Goal: Task Accomplishment & Management: Use online tool/utility

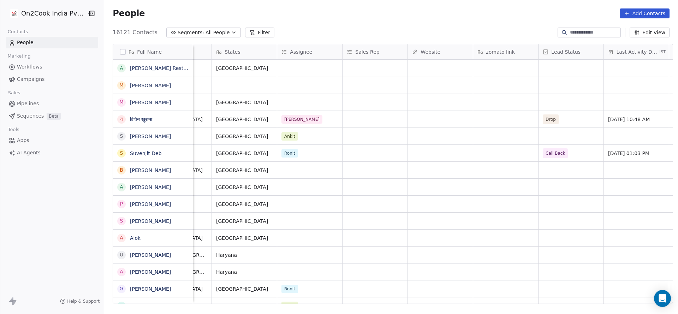
scroll to position [0, 472]
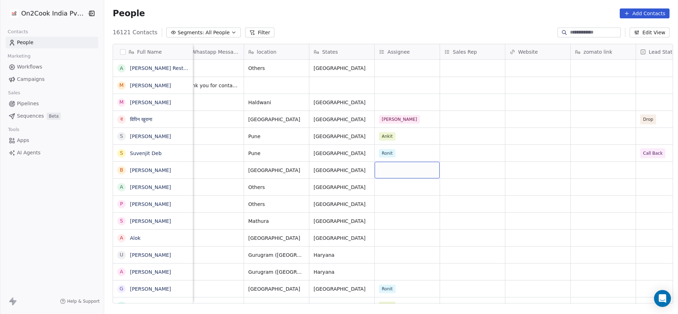
click at [389, 168] on div "grid" at bounding box center [407, 170] width 65 height 17
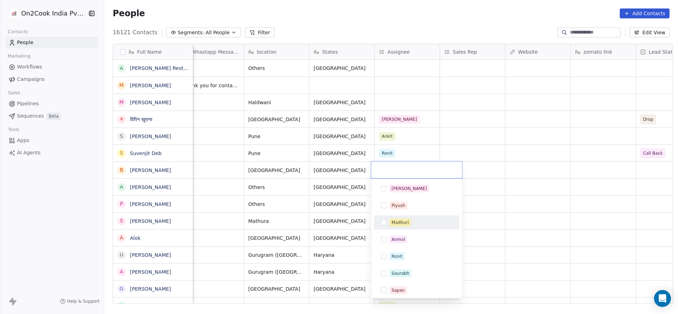
click at [391, 221] on span "Madhuri" at bounding box center [400, 223] width 22 height 8
click at [315, 218] on html "On2Cook India Pvt. Ltd. Contacts People Marketing Workflows Campaigns Sales Pip…" at bounding box center [339, 157] width 678 height 314
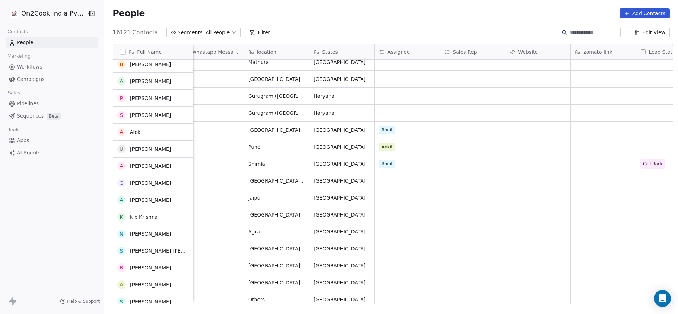
scroll to position [159, 0]
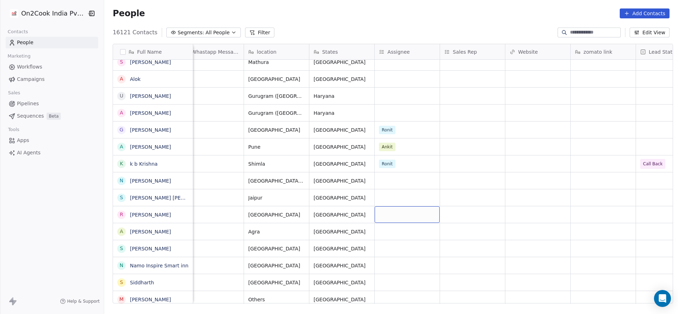
click at [380, 214] on div "grid" at bounding box center [407, 214] width 65 height 17
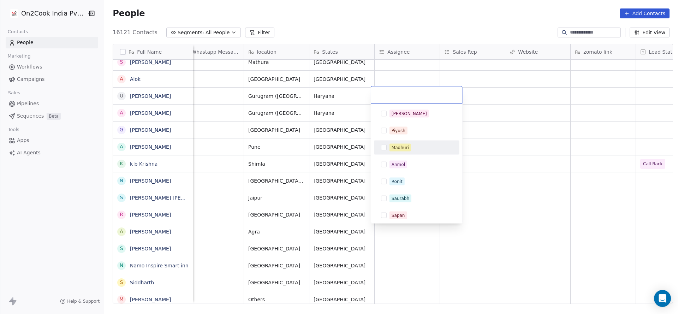
click at [401, 147] on div "Madhuri" at bounding box center [400, 147] width 17 height 6
click at [317, 194] on html "On2Cook India Pvt. Ltd. Contacts People Marketing Workflows Campaigns Sales Pip…" at bounding box center [339, 157] width 678 height 314
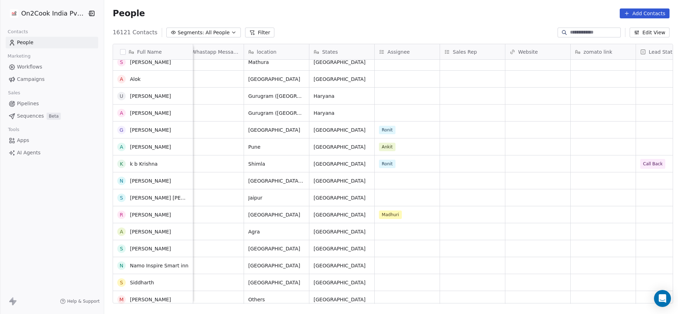
scroll to position [212, 0]
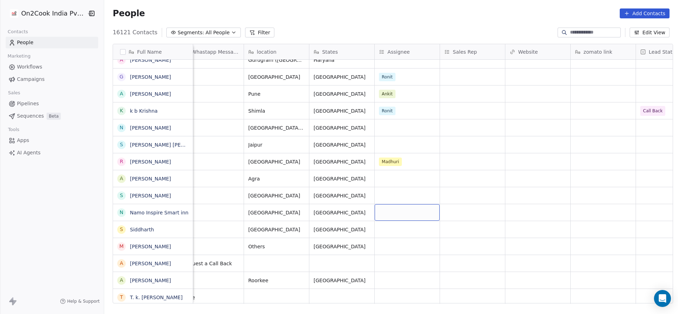
click at [407, 215] on div "grid" at bounding box center [407, 212] width 65 height 17
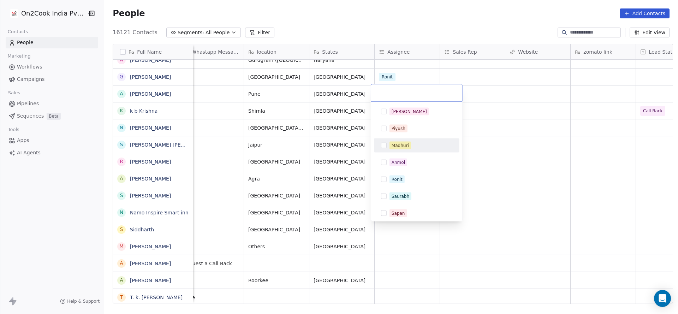
click at [410, 145] on span "Madhuri" at bounding box center [400, 146] width 22 height 8
click at [329, 180] on html "On2Cook India Pvt. Ltd. Contacts People Marketing Workflows Campaigns Sales Pip…" at bounding box center [339, 157] width 678 height 314
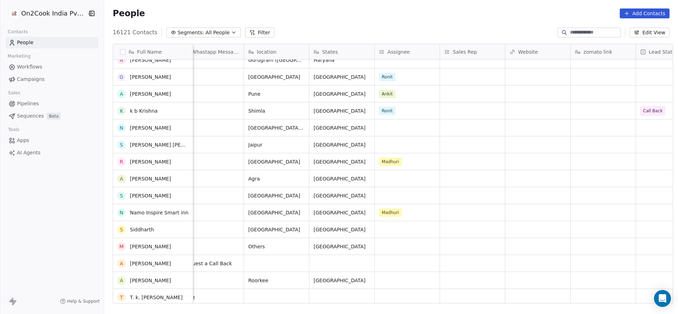
scroll to position [318, 0]
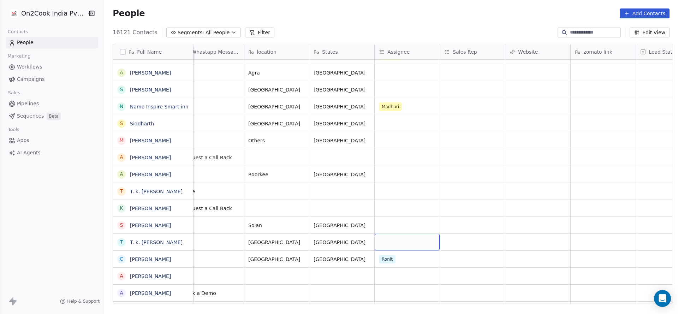
click at [398, 244] on div "grid" at bounding box center [407, 242] width 65 height 17
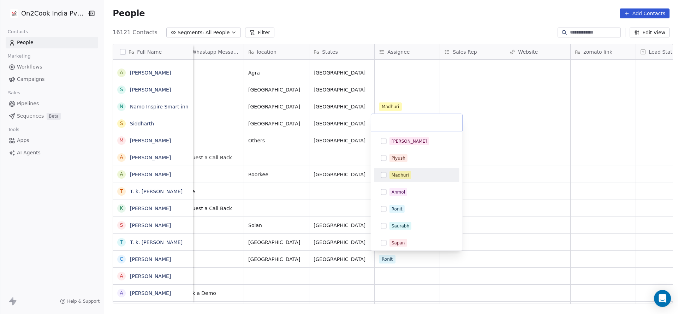
drag, startPoint x: 400, startPoint y: 172, endPoint x: 340, endPoint y: 195, distance: 64.8
click at [400, 174] on div "Madhuri" at bounding box center [400, 175] width 17 height 6
click at [331, 214] on html "On2Cook India Pvt. Ltd. Contacts People Marketing Workflows Campaigns Sales Pip…" at bounding box center [339, 157] width 678 height 314
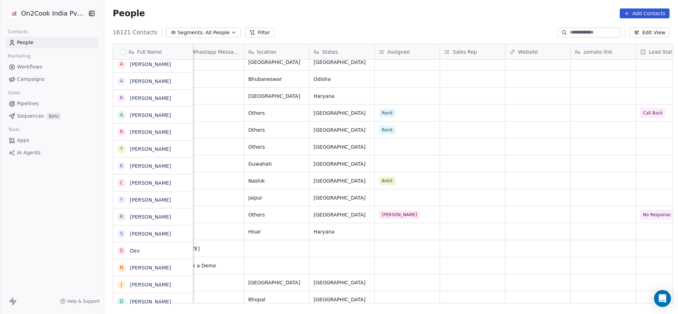
scroll to position [583, 0]
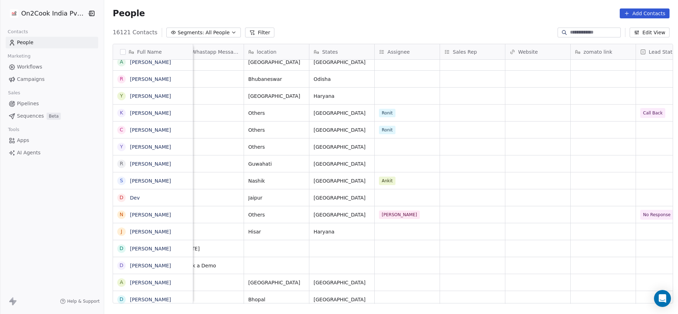
click at [379, 285] on div "gayatri foods Meta Sep 14, 2025 07:36 PM Pune Maharashtra Ankit GULITOUR produc…" at bounding box center [415, 182] width 1389 height 244
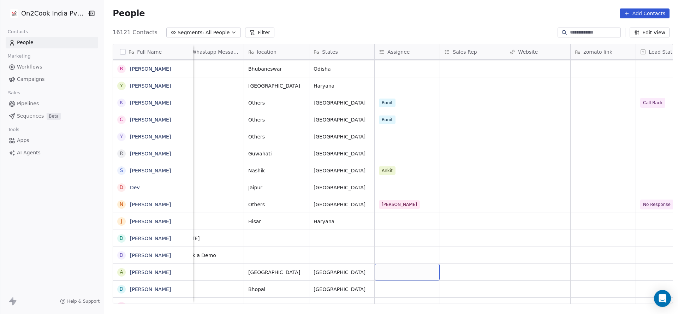
click at [393, 269] on div "grid" at bounding box center [407, 272] width 65 height 17
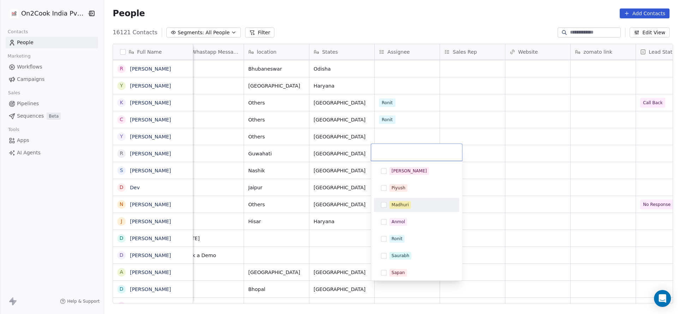
click at [408, 195] on div "[PERSON_NAME] [PERSON_NAME] [PERSON_NAME] [PERSON_NAME] Saurabh [PERSON_NAME] […" at bounding box center [416, 273] width 85 height 218
click at [393, 204] on div "Madhuri" at bounding box center [400, 205] width 17 height 6
click at [313, 233] on html "On2Cook India Pvt. Ltd. Contacts People Marketing Workflows Campaigns Sales Pip…" at bounding box center [339, 157] width 678 height 314
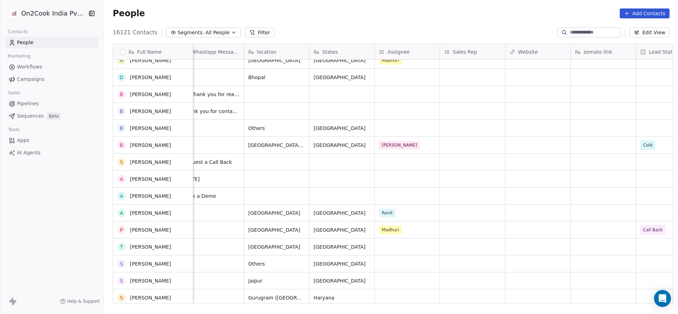
scroll to position [858, 0]
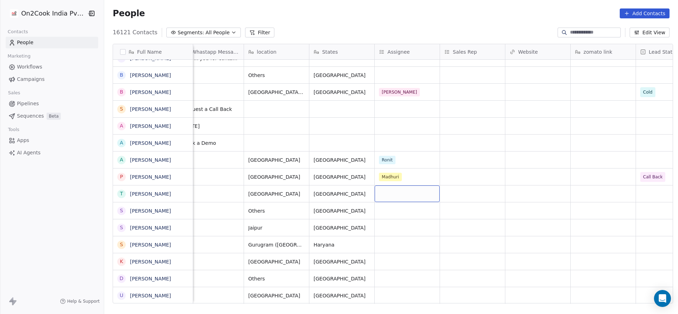
click at [391, 197] on div "grid" at bounding box center [407, 193] width 65 height 17
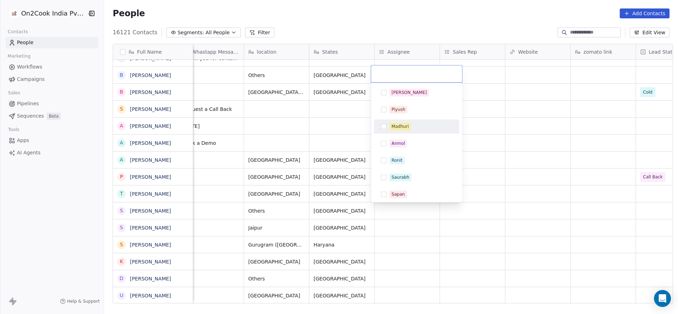
click at [417, 129] on div "Madhuri" at bounding box center [420, 127] width 63 height 8
click at [262, 215] on html "On2Cook India Pvt. Ltd. Contacts People Marketing Workflows Campaigns Sales Pip…" at bounding box center [339, 157] width 678 height 314
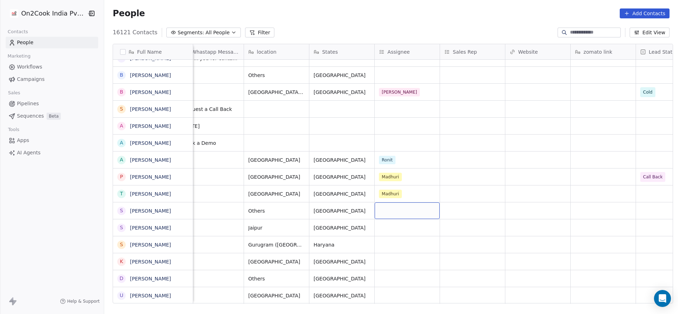
click at [402, 212] on div "grid" at bounding box center [407, 210] width 65 height 17
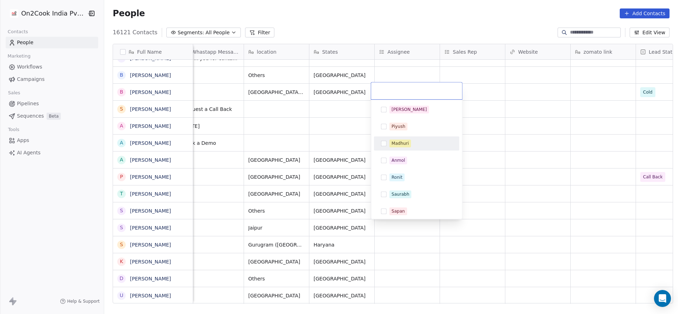
click at [412, 150] on div "Madhuri" at bounding box center [416, 143] width 85 height 14
click at [293, 180] on html "On2Cook India Pvt. Ltd. Contacts People Marketing Workflows Campaigns Sales Pip…" at bounding box center [339, 157] width 678 height 314
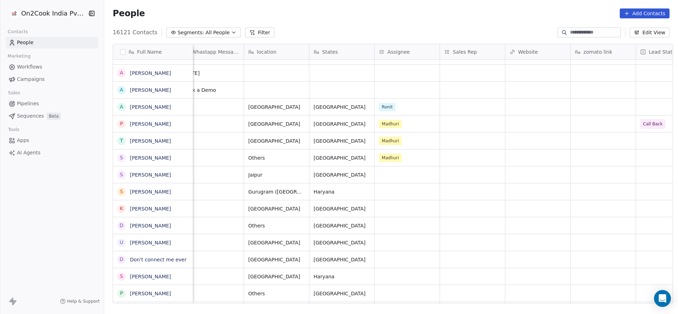
scroll to position [964, 0]
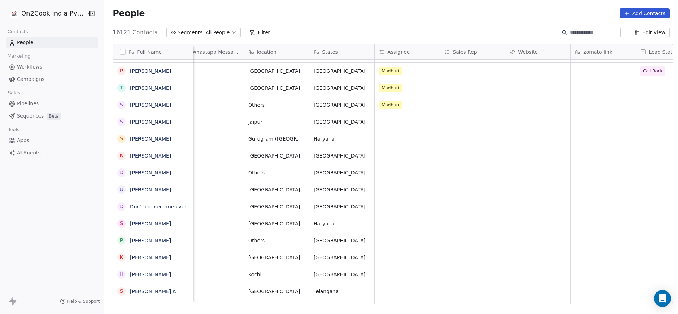
click at [394, 272] on div "JAITEK Enterprises Meta Sep 14, 2025 01:52 PM Faridabad Haryana gokul sentr Met…" at bounding box center [415, 182] width 1389 height 244
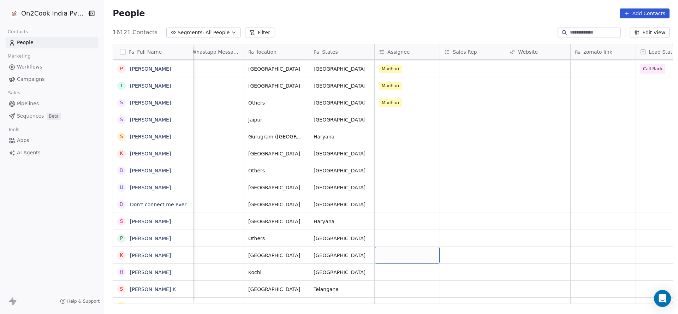
click at [397, 256] on div "grid" at bounding box center [407, 255] width 65 height 17
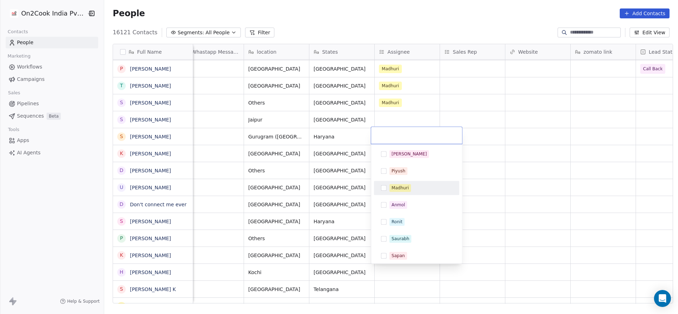
click at [415, 188] on div "Madhuri" at bounding box center [420, 188] width 63 height 8
click at [333, 252] on html "On2Cook India Pvt. Ltd. Contacts People Marketing Workflows Campaigns Sales Pip…" at bounding box center [339, 157] width 678 height 314
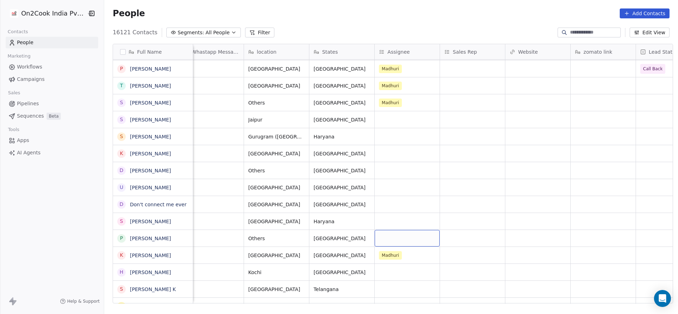
click at [401, 237] on div "grid" at bounding box center [407, 238] width 65 height 17
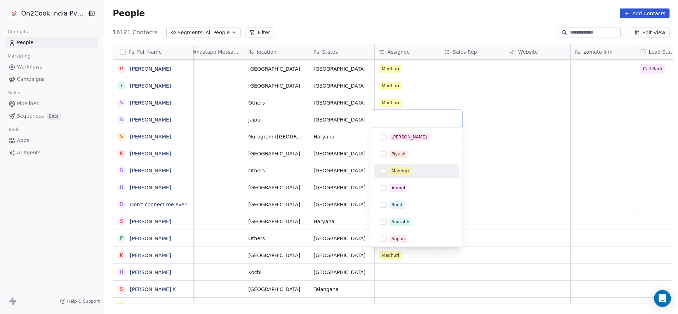
click at [410, 169] on span "Madhuri" at bounding box center [400, 171] width 22 height 8
click at [388, 174] on div "Madhuri" at bounding box center [417, 170] width 80 height 11
click at [331, 223] on html "On2Cook India Pvt. Ltd. Contacts People Marketing Workflows Campaigns Sales Pip…" at bounding box center [339, 157] width 678 height 314
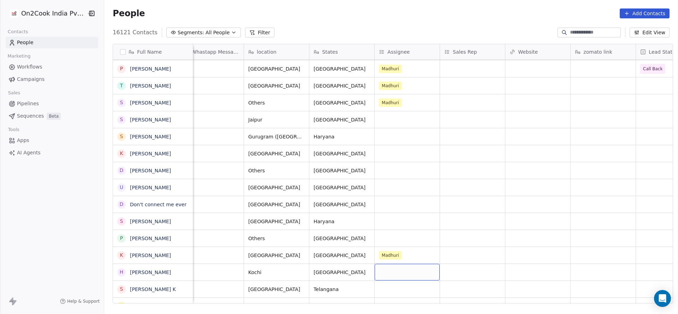
click at [378, 272] on div "grid" at bounding box center [407, 272] width 65 height 17
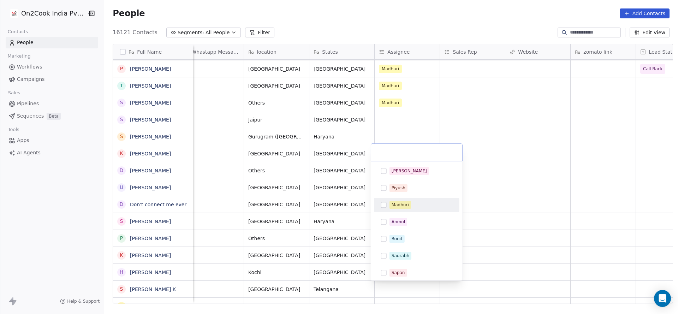
click at [392, 205] on div "Madhuri" at bounding box center [400, 205] width 17 height 6
drag, startPoint x: 333, startPoint y: 228, endPoint x: 407, endPoint y: 227, distance: 74.2
click at [333, 228] on html "On2Cook India Pvt. Ltd. Contacts People Marketing Workflows Campaigns Sales Pip…" at bounding box center [339, 157] width 678 height 314
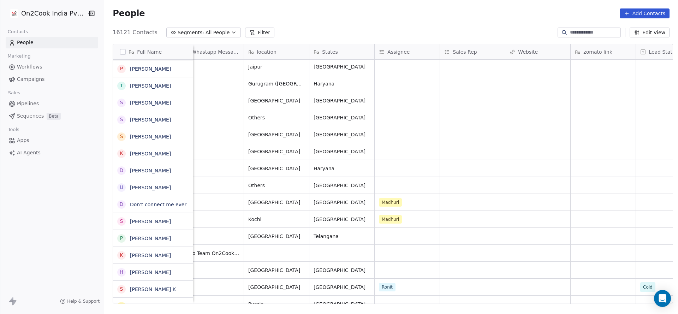
scroll to position [1019, 0]
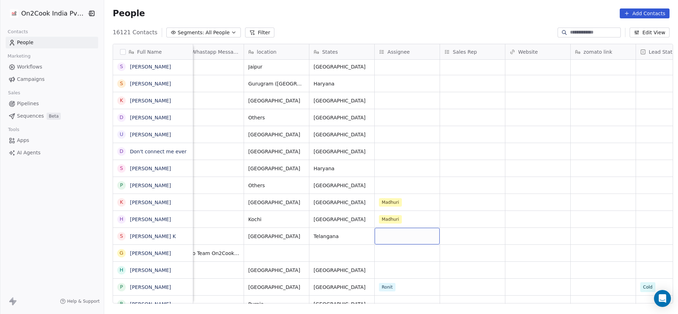
click at [385, 236] on div "grid" at bounding box center [407, 236] width 65 height 17
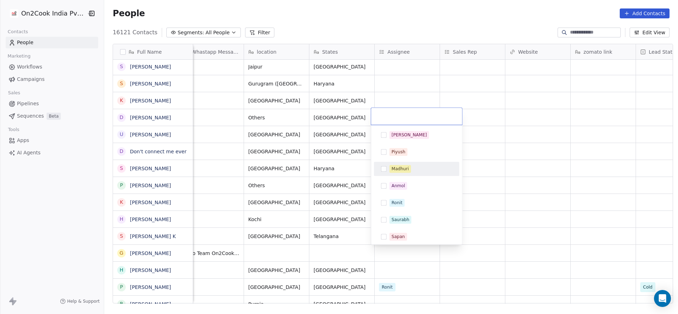
click at [400, 170] on div "Madhuri" at bounding box center [400, 169] width 17 height 6
click at [294, 219] on html "On2Cook India Pvt. Ltd. Contacts People Marketing Workflows Campaigns Sales Pip…" at bounding box center [339, 157] width 678 height 314
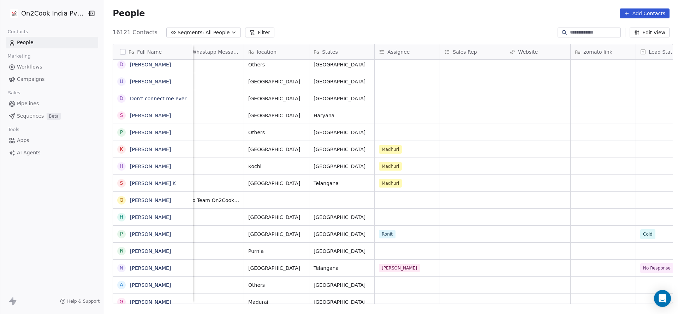
scroll to position [1125, 0]
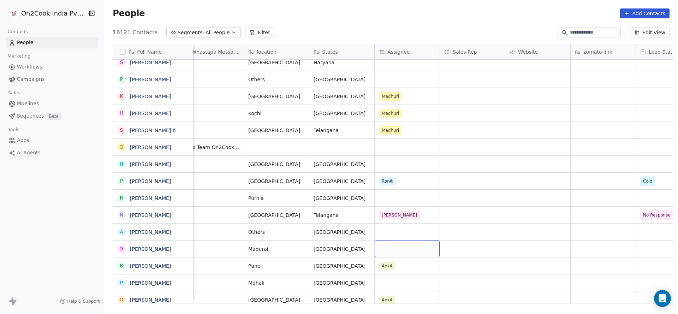
click at [395, 253] on div "grid" at bounding box center [407, 248] width 65 height 17
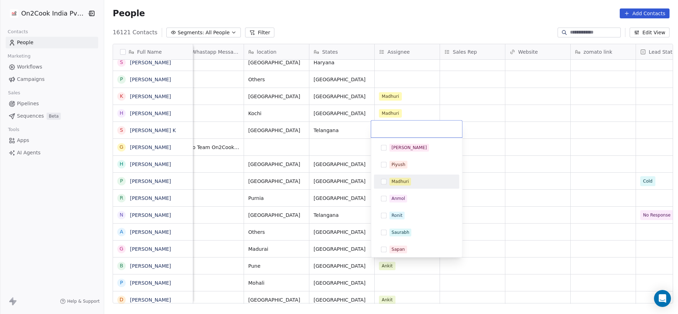
click at [413, 186] on div "Madhuri" at bounding box center [417, 181] width 80 height 11
click at [485, 218] on html "On2Cook India Pvt. Ltd. Contacts People Marketing Workflows Campaigns Sales Pip…" at bounding box center [339, 157] width 678 height 314
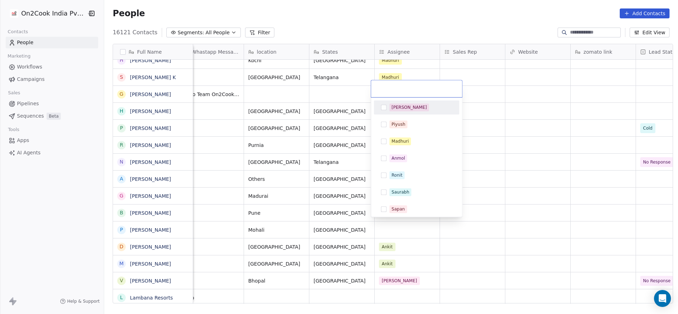
scroll to position [1284, 0]
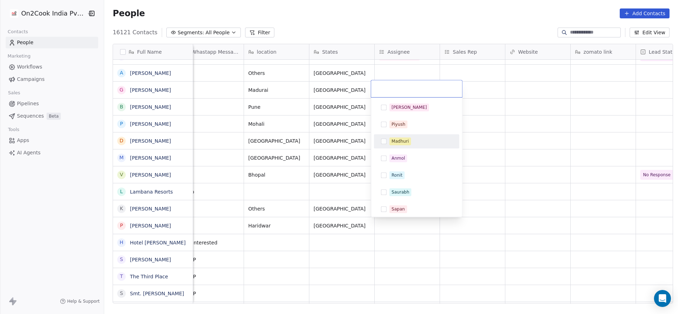
click at [409, 141] on span "Madhuri" at bounding box center [400, 141] width 22 height 8
click at [351, 210] on html "On2Cook India Pvt. Ltd. Contacts People Marketing Workflows Campaigns Sales Pip…" at bounding box center [339, 157] width 678 height 314
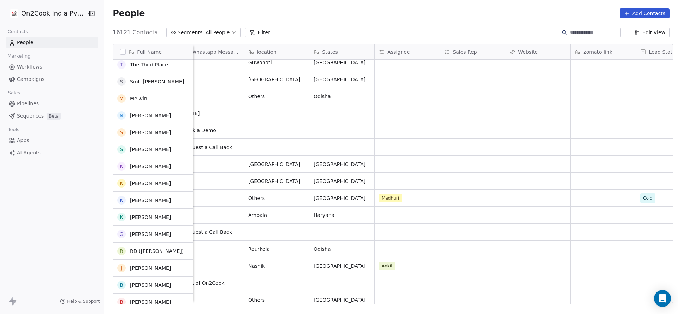
scroll to position [1548, 0]
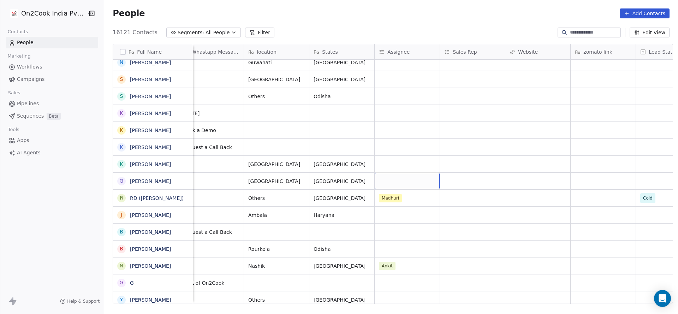
click at [390, 177] on div "grid" at bounding box center [407, 181] width 65 height 17
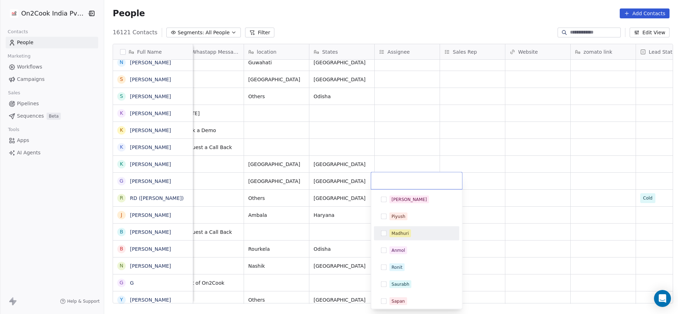
click at [403, 232] on div "Madhuri" at bounding box center [400, 233] width 17 height 6
click at [317, 227] on html "On2Cook India Pvt. Ltd. Contacts People Marketing Workflows Campaigns Sales Pip…" at bounding box center [339, 157] width 678 height 314
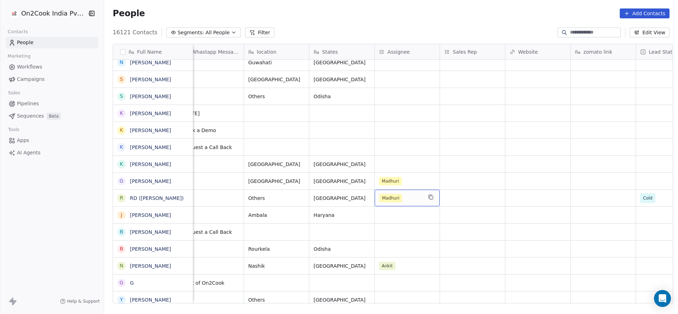
click at [397, 196] on span "Madhuri" at bounding box center [390, 198] width 23 height 8
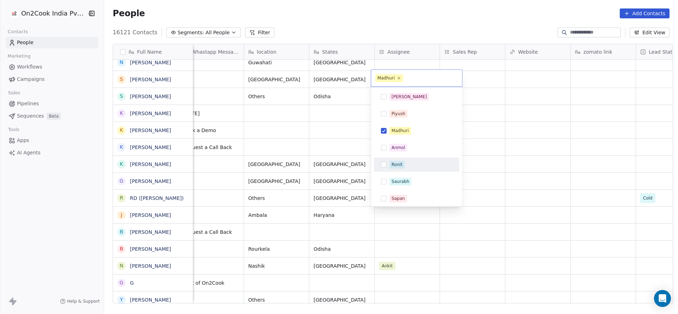
click at [393, 165] on div "Ronit" at bounding box center [397, 164] width 11 height 6
click at [397, 132] on div "Madhuri" at bounding box center [400, 130] width 17 height 6
click at [337, 158] on html "On2Cook India Pvt. Ltd. Contacts People Marketing Workflows Campaigns Sales Pip…" at bounding box center [339, 157] width 678 height 314
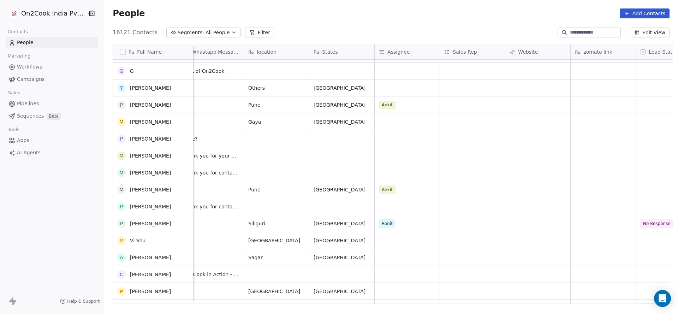
scroll to position [1813, 0]
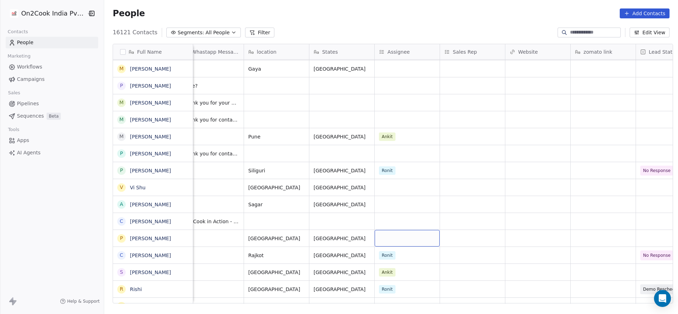
click at [377, 235] on div "grid" at bounding box center [407, 238] width 65 height 17
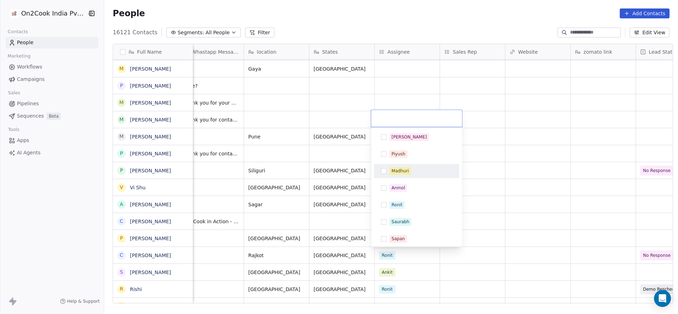
drag, startPoint x: 408, startPoint y: 171, endPoint x: 335, endPoint y: 183, distance: 74.0
click at [405, 171] on div "Madhuri" at bounding box center [400, 171] width 17 height 6
click at [333, 183] on html "On2Cook India Pvt. Ltd. Contacts People Marketing Workflows Campaigns Sales Pip…" at bounding box center [339, 157] width 678 height 314
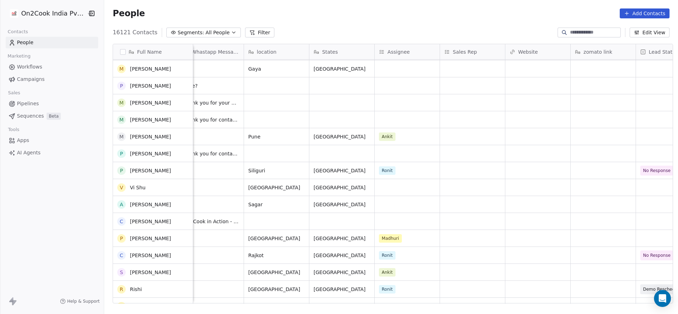
scroll to position [1866, 0]
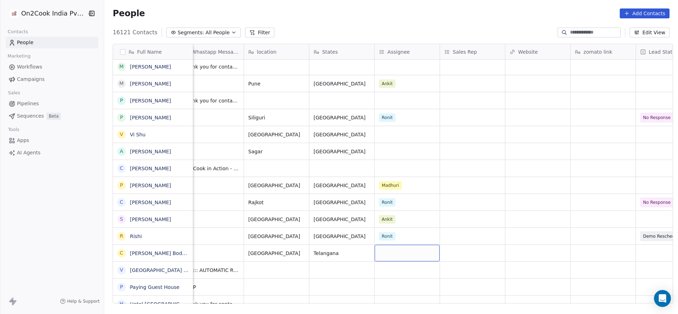
click at [400, 255] on div "grid" at bounding box center [407, 253] width 65 height 17
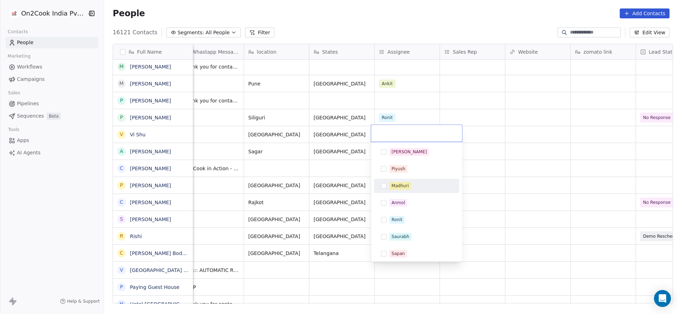
click at [413, 186] on div "Madhuri" at bounding box center [420, 186] width 63 height 8
click at [303, 205] on html "On2Cook India Pvt. Ltd. Contacts People Marketing Workflows Campaigns Sales Pip…" at bounding box center [339, 157] width 678 height 314
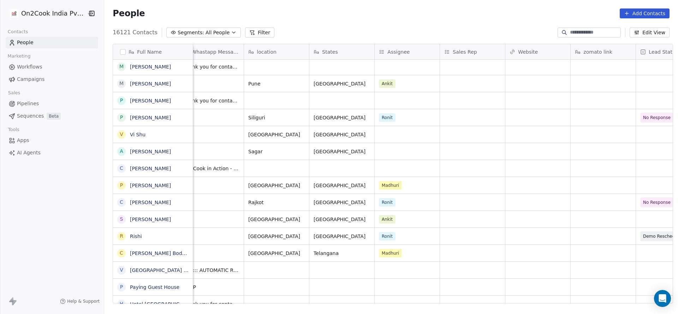
scroll to position [1972, 0]
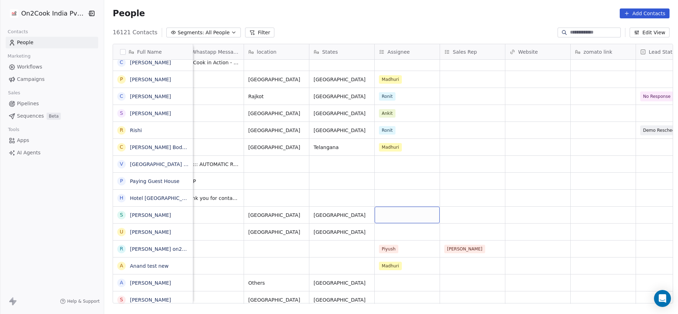
click at [397, 216] on div "grid" at bounding box center [407, 215] width 65 height 17
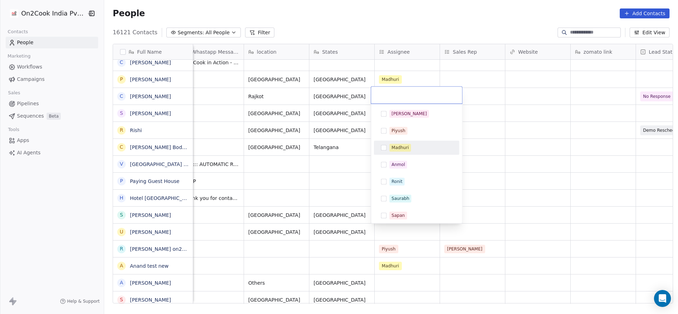
click at [415, 150] on div "Madhuri" at bounding box center [420, 148] width 63 height 8
click at [302, 174] on html "On2Cook India Pvt. Ltd. Contacts People Marketing Workflows Campaigns Sales Pip…" at bounding box center [339, 157] width 678 height 314
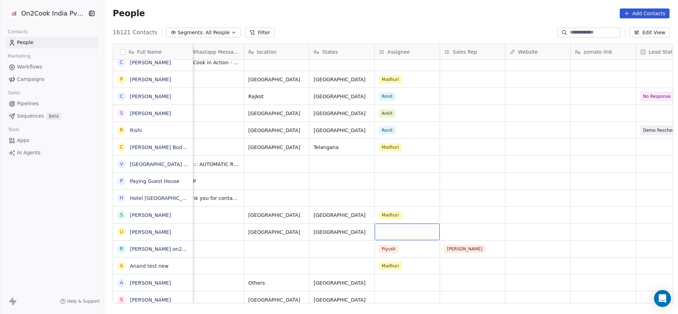
click at [413, 232] on div "grid" at bounding box center [407, 232] width 65 height 17
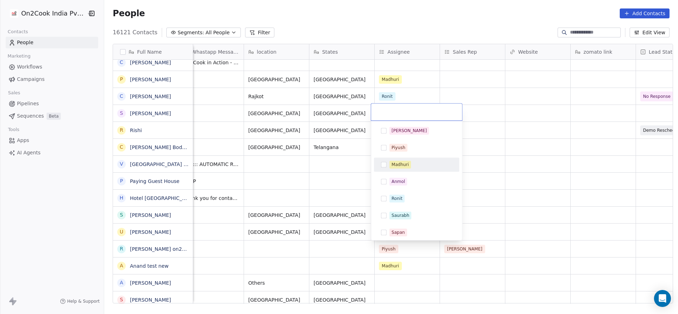
click at [399, 163] on div "Madhuri" at bounding box center [400, 164] width 17 height 6
click at [329, 179] on html "On2Cook India Pvt. Ltd. Contacts People Marketing Workflows Campaigns Sales Pip…" at bounding box center [339, 157] width 678 height 314
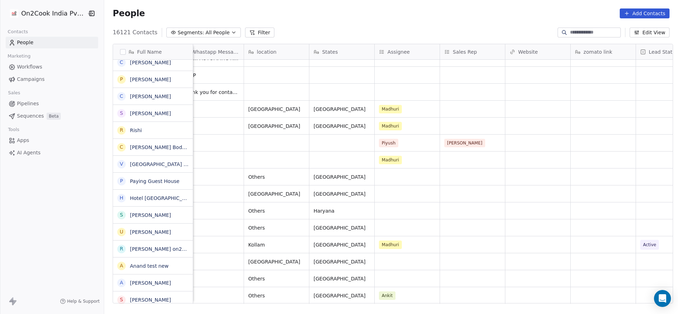
scroll to position [2078, 0]
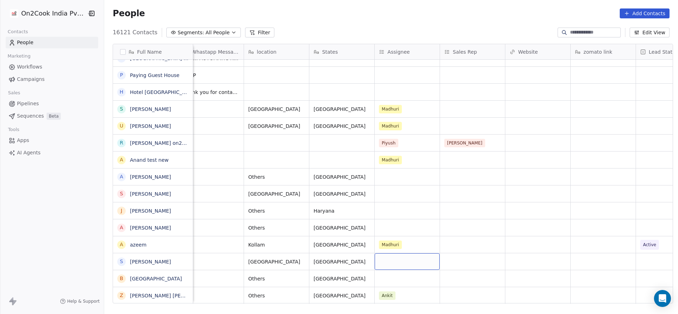
click at [384, 263] on div "grid" at bounding box center [407, 261] width 65 height 17
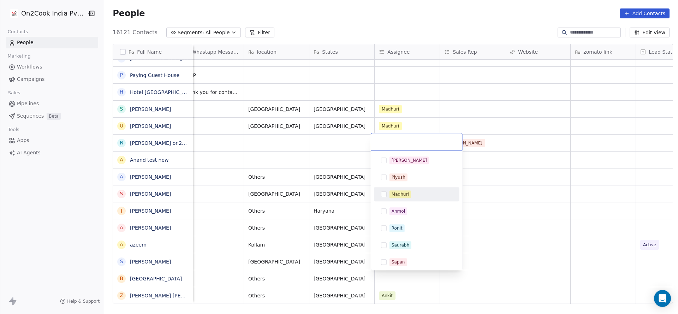
click at [399, 197] on span "Madhuri" at bounding box center [400, 194] width 22 height 8
click at [287, 233] on html "On2Cook India Pvt. Ltd. Contacts People Marketing Workflows Campaigns Sales Pip…" at bounding box center [339, 157] width 678 height 314
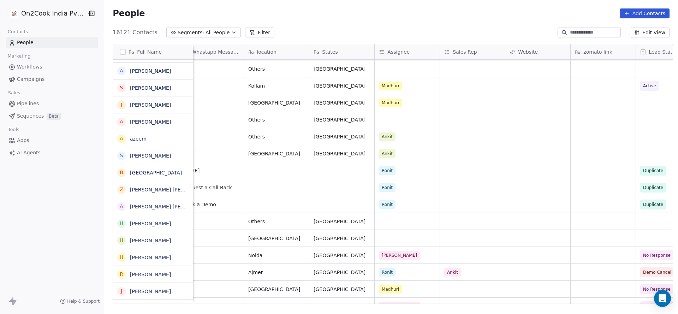
scroll to position [2237, 0]
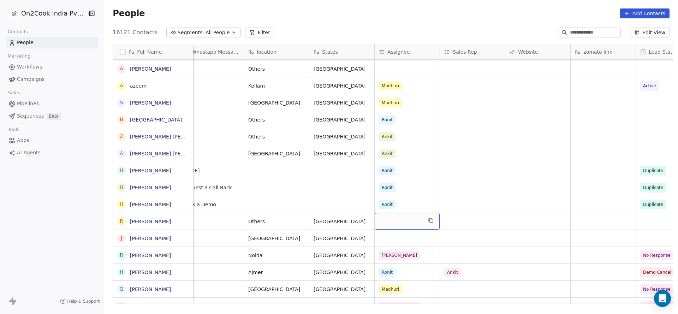
click at [390, 226] on div "grid" at bounding box center [407, 221] width 65 height 17
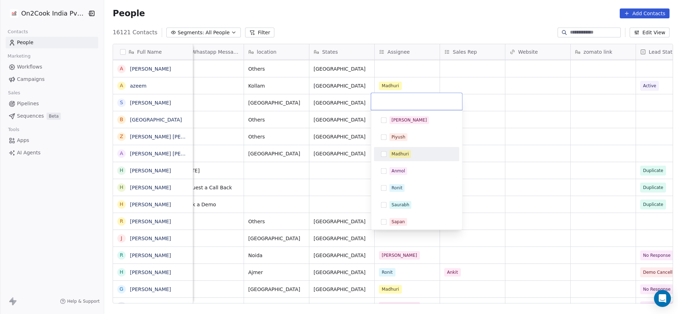
click at [401, 157] on span "Madhuri" at bounding box center [400, 154] width 22 height 8
click at [325, 193] on html "On2Cook India Pvt. Ltd. Contacts People Marketing Workflows Campaigns Sales Pip…" at bounding box center [339, 157] width 678 height 314
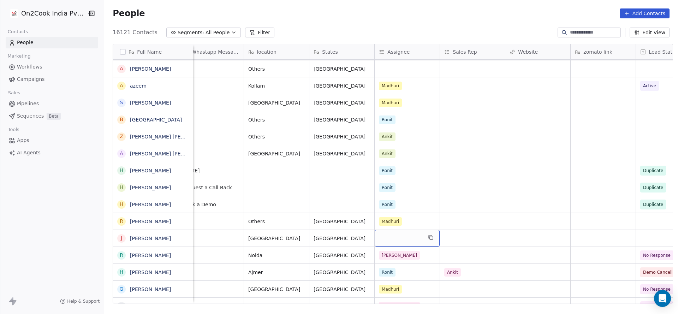
click at [376, 233] on div "grid" at bounding box center [407, 238] width 65 height 17
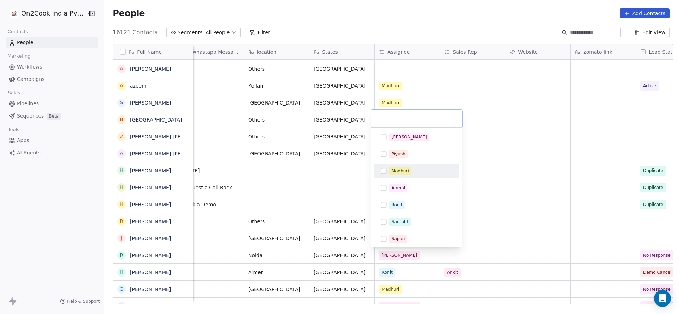
drag, startPoint x: 404, startPoint y: 171, endPoint x: 378, endPoint y: 185, distance: 29.4
click at [404, 171] on div "Madhuri" at bounding box center [400, 171] width 17 height 6
click at [281, 220] on html "On2Cook India Pvt. Ltd. Contacts People Marketing Workflows Campaigns Sales Pip…" at bounding box center [339, 157] width 678 height 314
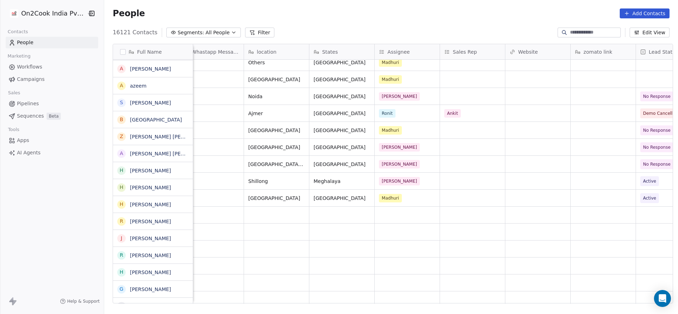
scroll to position [2396, 0]
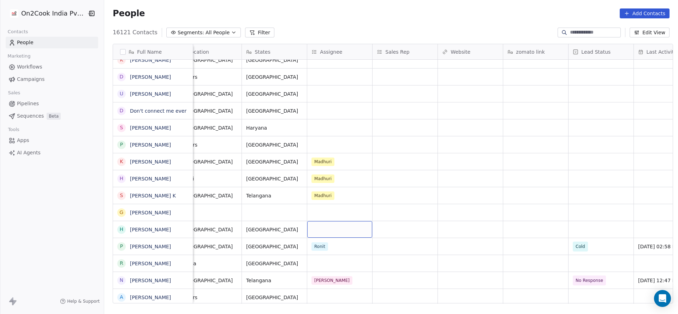
click at [329, 233] on div "grid" at bounding box center [339, 229] width 65 height 17
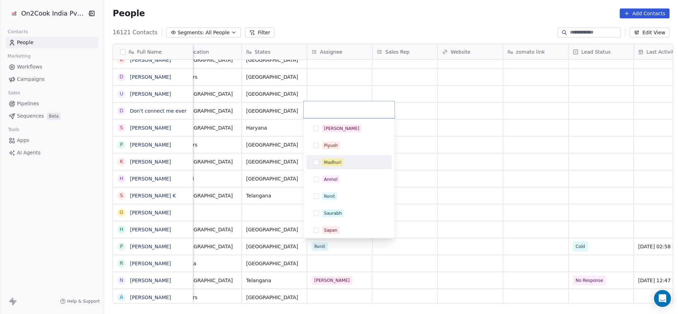
click at [339, 160] on div "Madhuri" at bounding box center [332, 162] width 17 height 6
click at [266, 193] on html "On2Cook India Pvt. Ltd. Contacts People Marketing Workflows Campaigns Sales Pip…" at bounding box center [339, 157] width 678 height 314
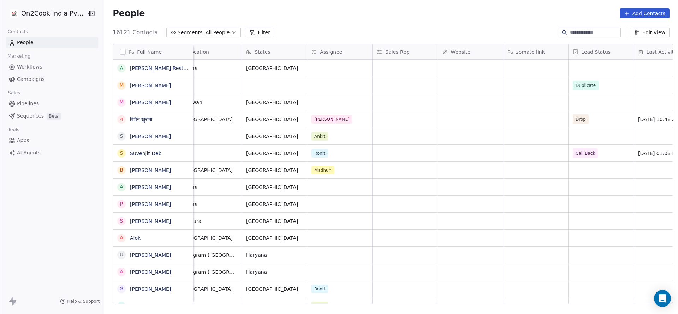
click at [250, 34] on icon at bounding box center [252, 33] width 4 height 4
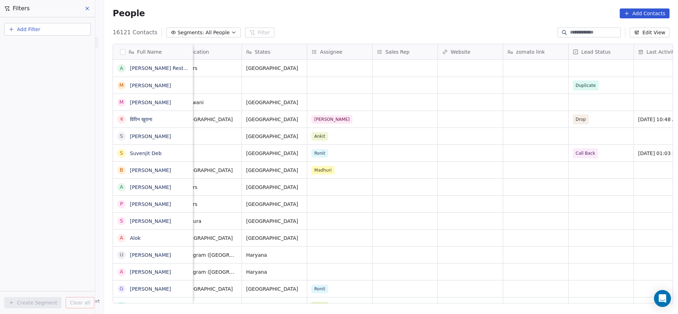
click at [59, 30] on button "Add Filter" at bounding box center [47, 29] width 87 height 13
click at [49, 47] on span "Contact properties" at bounding box center [35, 45] width 46 height 7
type input "***"
click at [34, 72] on div "Assignee" at bounding box center [48, 71] width 72 height 7
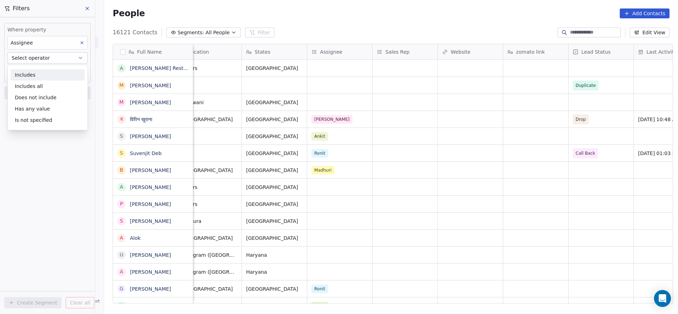
click at [34, 72] on div "Includes" at bounding box center [48, 74] width 74 height 11
click at [34, 72] on body "On2Cook India Pvt. Ltd. Contacts People Marketing Workflows Campaigns Sales Pip…" at bounding box center [339, 157] width 678 height 314
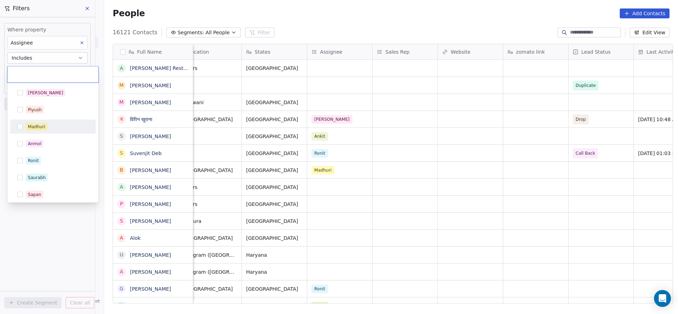
click at [38, 130] on span "Madhuri" at bounding box center [37, 127] width 22 height 8
click at [466, 99] on html "On2Cook India Pvt. Ltd. Contacts People Marketing Workflows Campaigns Sales Pip…" at bounding box center [339, 157] width 678 height 314
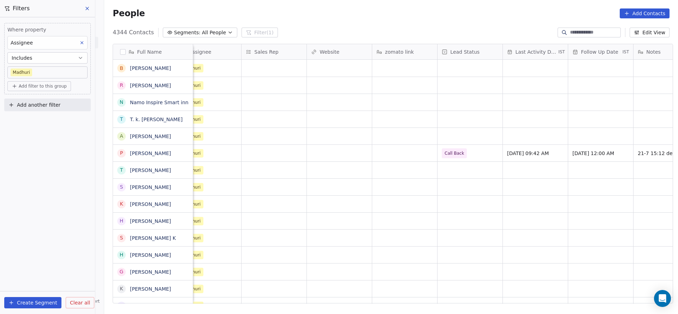
click at [45, 88] on span "Add filter to this group" at bounding box center [43, 86] width 48 height 6
click at [41, 101] on span "Contact properties" at bounding box center [38, 100] width 46 height 7
type input "***"
click at [59, 147] on div "Lead Status" at bounding box center [48, 148] width 66 height 7
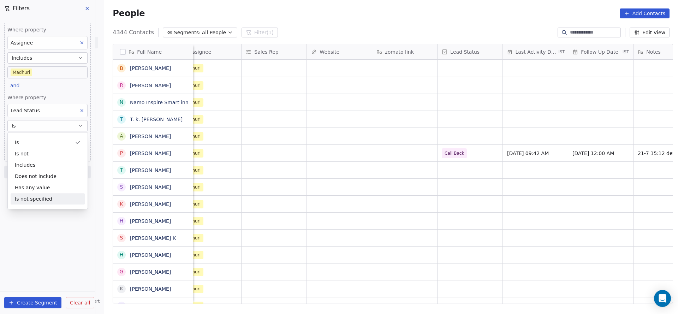
click at [47, 198] on div "Is not specified" at bounding box center [48, 198] width 74 height 11
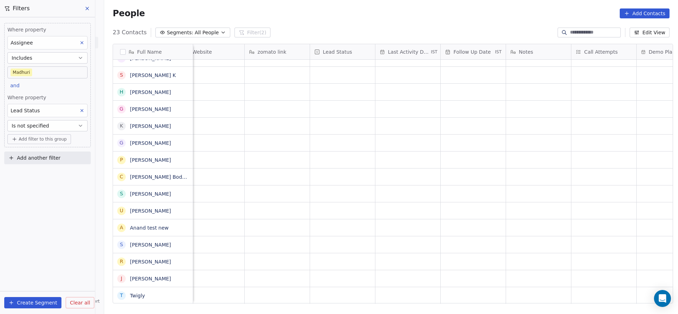
scroll to position [0, 897]
click at [221, 292] on div "grid" at bounding box center [243, 295] width 65 height 17
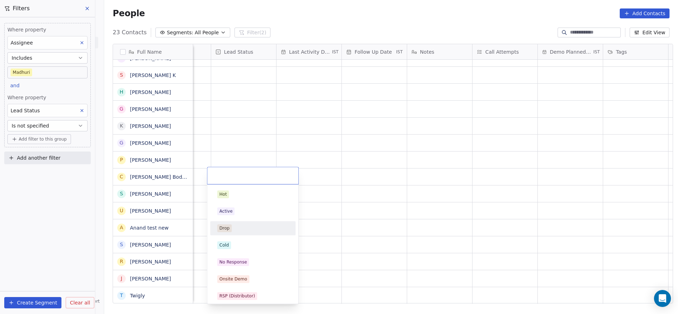
scroll to position [53, 0]
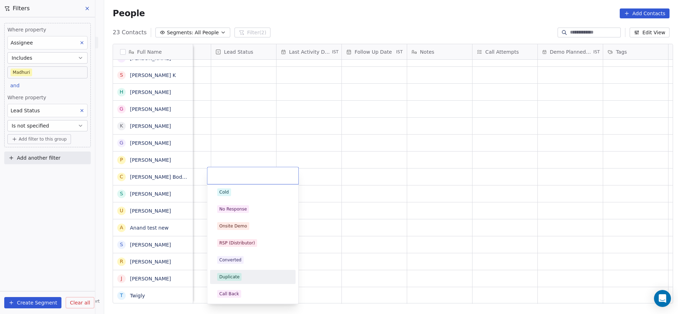
click at [238, 278] on div "Duplicate" at bounding box center [229, 277] width 20 height 6
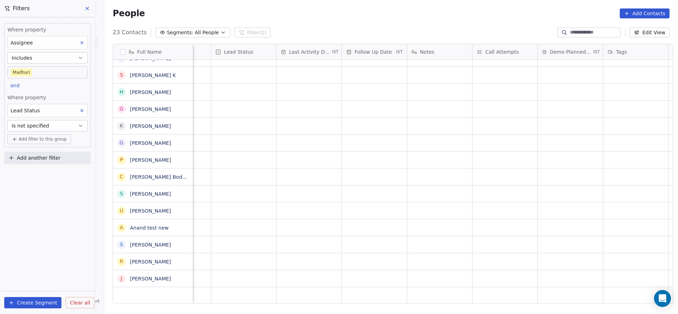
click at [81, 111] on icon at bounding box center [82, 110] width 2 height 2
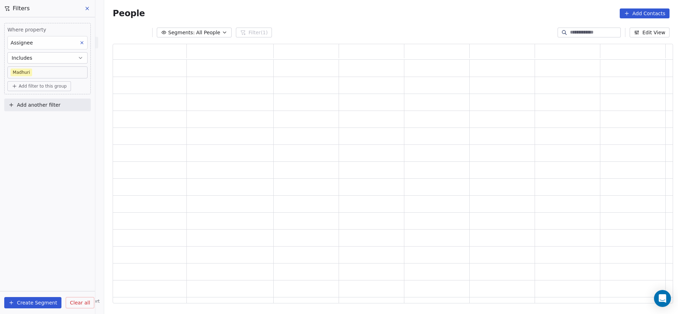
scroll to position [251, 552]
click at [51, 154] on div "Where property Assignee Includes Madhuri Add filter to this group Add another f…" at bounding box center [47, 165] width 95 height 297
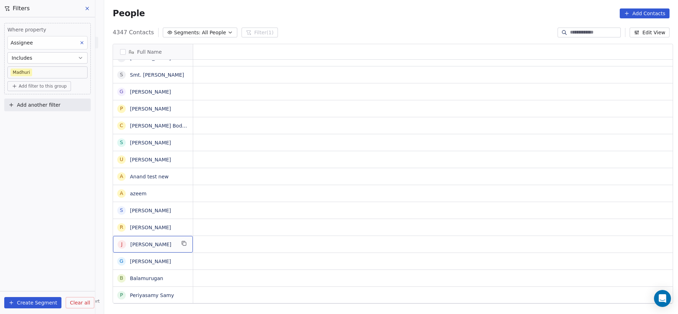
scroll to position [0, 0]
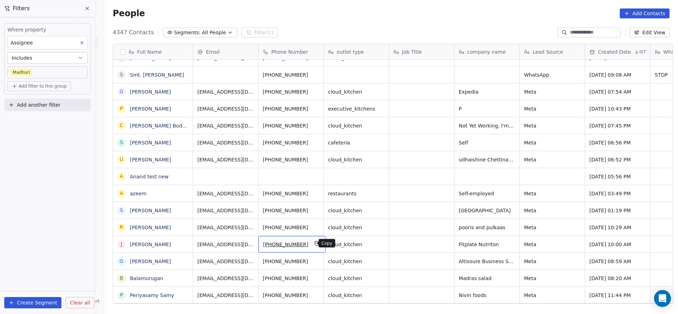
click at [314, 245] on icon "grid" at bounding box center [317, 243] width 6 height 6
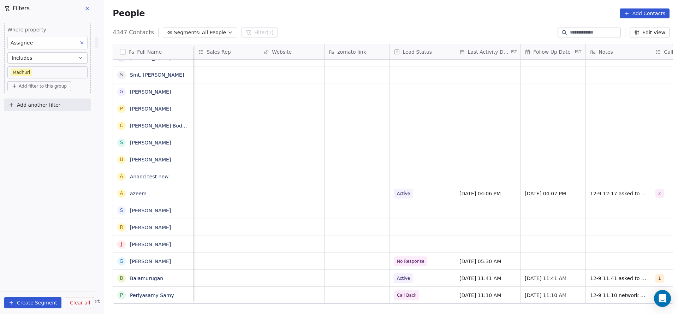
scroll to position [0, 917]
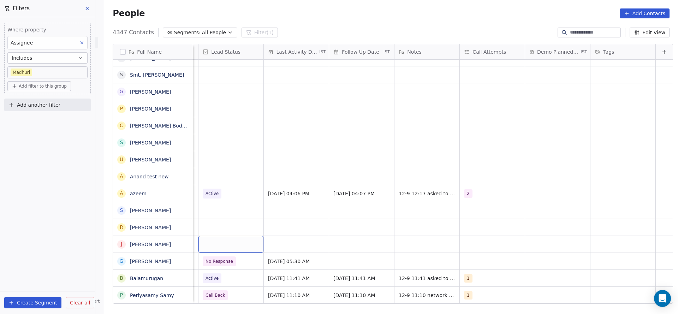
click at [220, 240] on div "grid" at bounding box center [230, 244] width 65 height 17
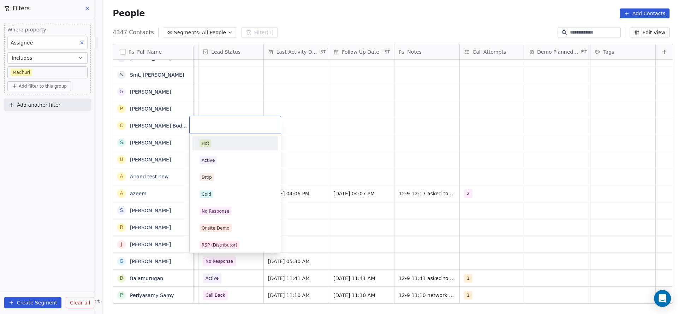
scroll to position [0, 914]
click at [214, 216] on div "No Response" at bounding box center [235, 211] width 80 height 11
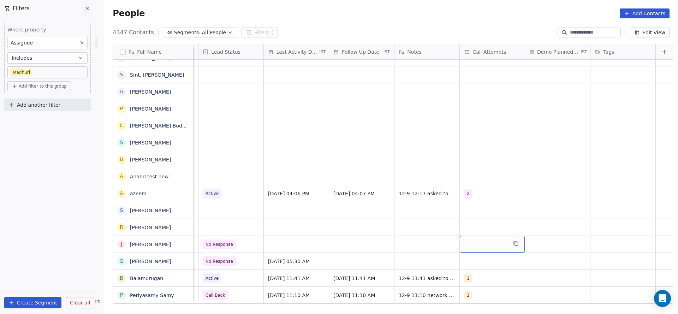
click at [478, 244] on div "grid" at bounding box center [492, 244] width 65 height 17
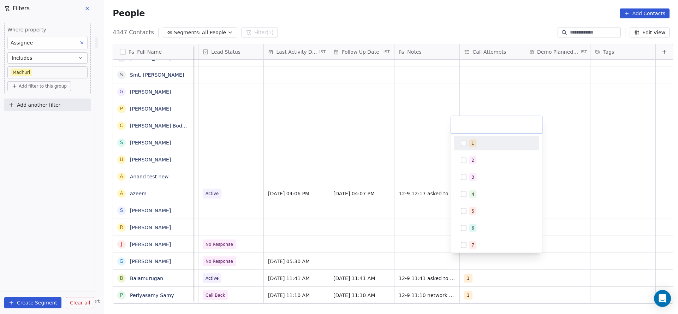
click at [477, 139] on div "1" at bounding box center [500, 143] width 63 height 8
click at [275, 225] on html "On2Cook India Pvt. Ltd. Contacts People Marketing Workflows Campaigns Sales Pip…" at bounding box center [339, 157] width 678 height 314
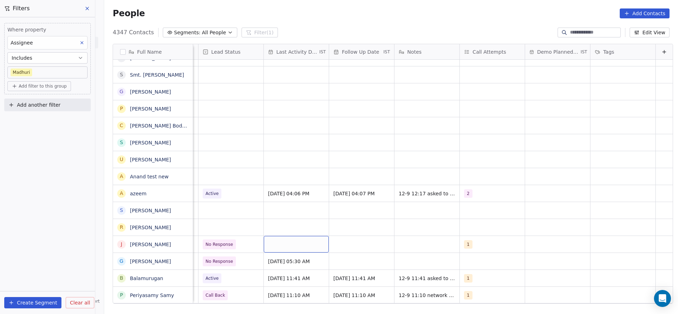
click at [285, 243] on div "grid" at bounding box center [296, 244] width 65 height 17
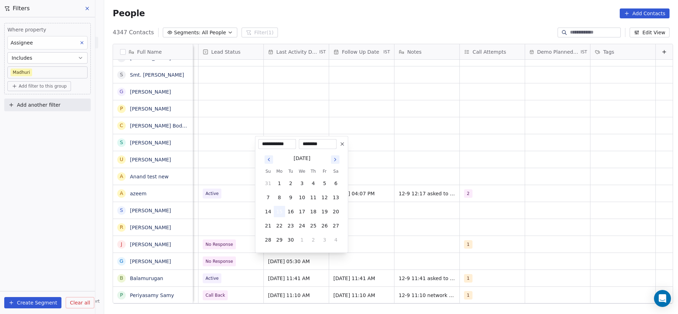
click at [278, 212] on button "15" at bounding box center [279, 211] width 11 height 11
click at [227, 216] on html "On2Cook India Pvt. Ltd. Contacts People Marketing Workflows Campaigns Sales Pip…" at bounding box center [339, 157] width 678 height 314
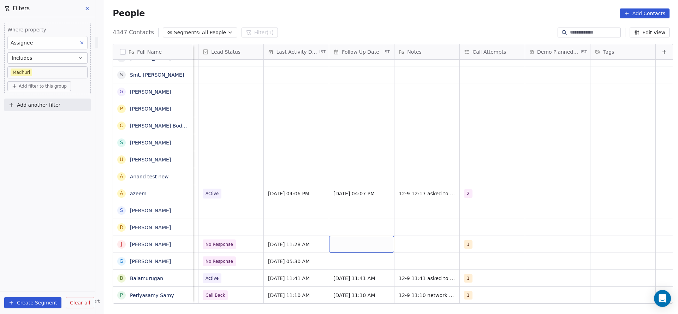
click at [369, 248] on div "grid" at bounding box center [361, 244] width 65 height 17
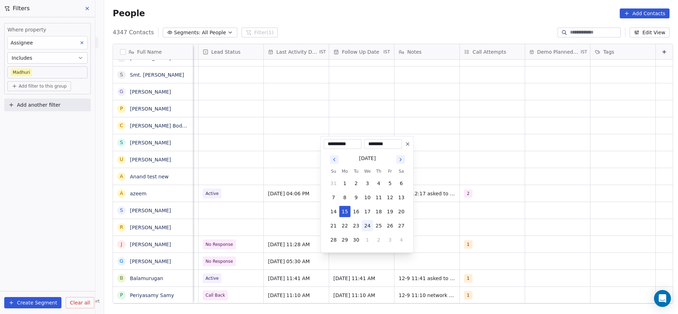
click at [369, 222] on button "24" at bounding box center [367, 225] width 11 height 11
type input "**********"
click at [429, 215] on html "On2Cook India Pvt. Ltd. Contacts People Marketing Workflows Campaigns Sales Pip…" at bounding box center [339, 157] width 678 height 314
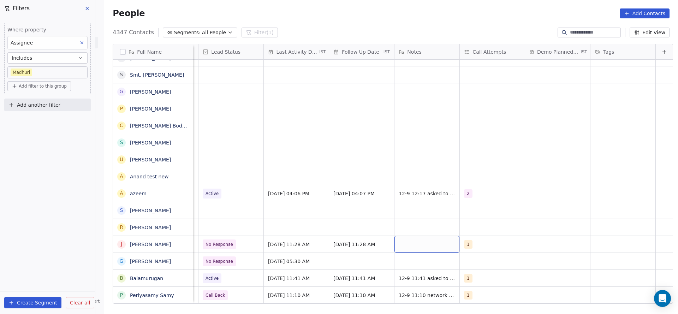
click at [420, 239] on div "grid" at bounding box center [426, 244] width 65 height 17
type textarea "**********"
click at [303, 238] on html "On2Cook India Pvt. Ltd. Contacts People Marketing Workflows Campaigns Sales Pip…" at bounding box center [339, 157] width 678 height 314
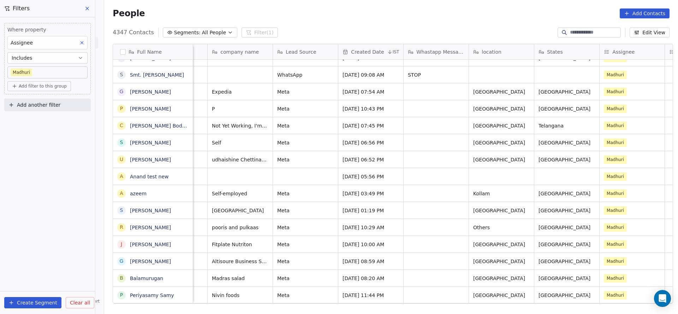
scroll to position [0, 164]
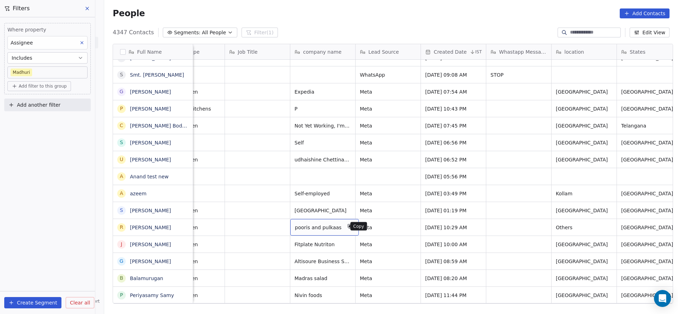
click at [347, 228] on icon "grid" at bounding box center [350, 227] width 6 height 6
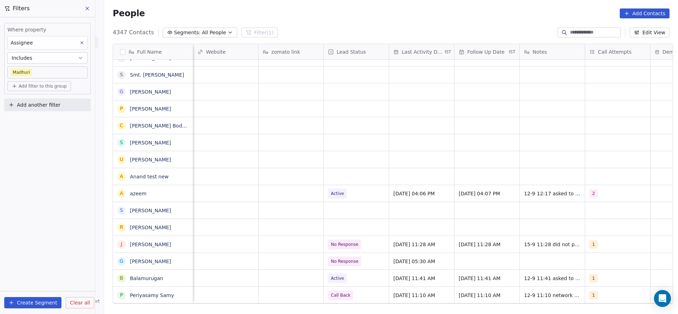
scroll to position [0, 788]
click at [589, 221] on div "grid" at bounding box center [613, 227] width 65 height 17
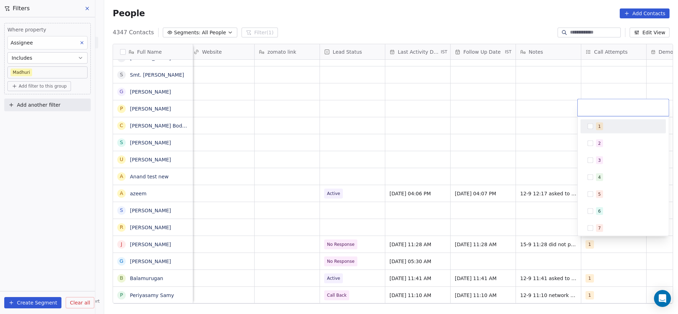
click at [605, 125] on div "1" at bounding box center [627, 127] width 63 height 8
click at [501, 220] on html "On2Cook India Pvt. Ltd. Contacts People Marketing Workflows Campaigns Sales Pip…" at bounding box center [339, 157] width 678 height 314
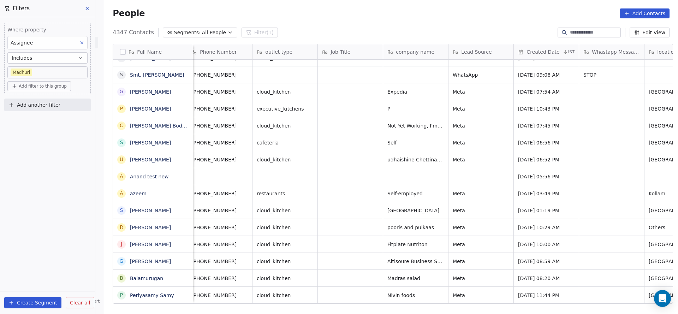
scroll to position [0, 0]
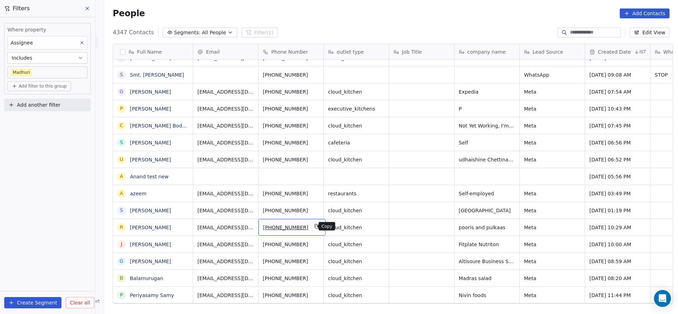
click at [314, 227] on icon "grid" at bounding box center [317, 227] width 6 height 6
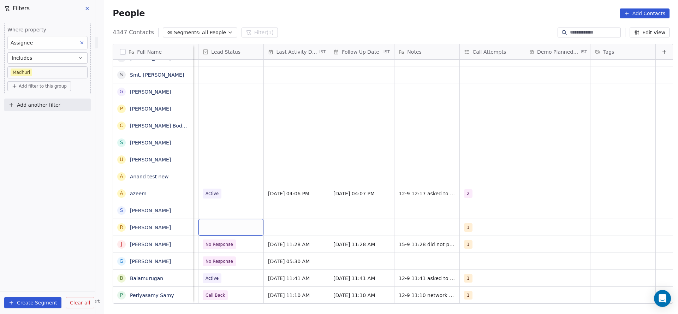
scroll to position [0, 914]
click at [225, 229] on div "grid" at bounding box center [230, 227] width 65 height 17
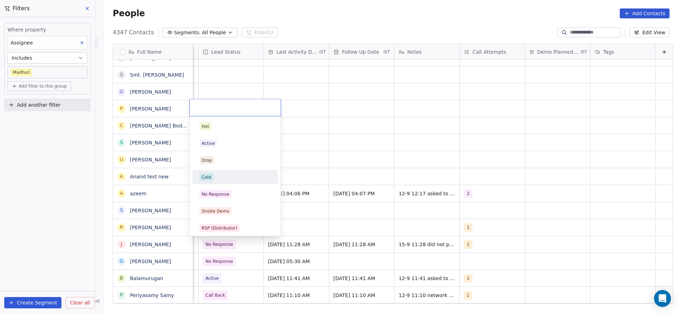
click at [223, 175] on div "Cold" at bounding box center [235, 177] width 71 height 8
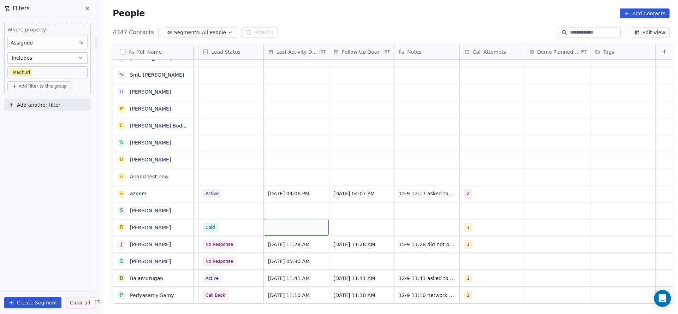
click at [298, 226] on div "grid" at bounding box center [296, 227] width 65 height 17
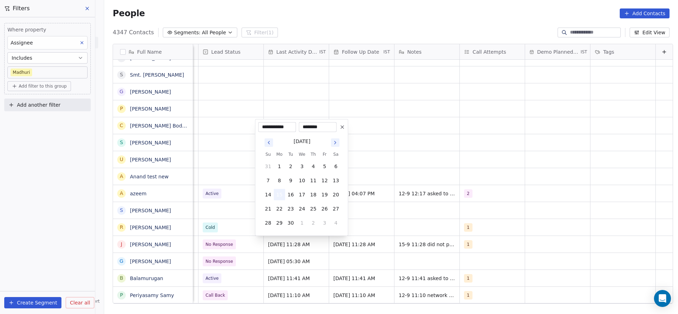
click at [279, 197] on button "15" at bounding box center [279, 194] width 11 height 11
click at [222, 200] on html "On2Cook India Pvt. Ltd. Contacts People Marketing Workflows Campaigns Sales Pip…" at bounding box center [339, 157] width 678 height 314
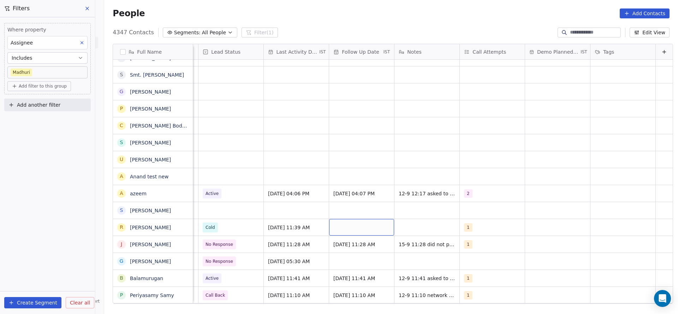
click at [352, 234] on div "grid" at bounding box center [361, 227] width 65 height 17
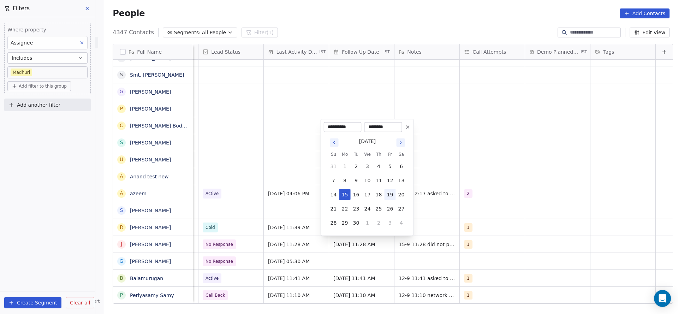
click at [385, 192] on button "19" at bounding box center [390, 194] width 11 height 11
type input "**********"
click at [227, 246] on html "On2Cook India Pvt. Ltd. Contacts People Marketing Workflows Campaigns Sales Pip…" at bounding box center [339, 157] width 678 height 314
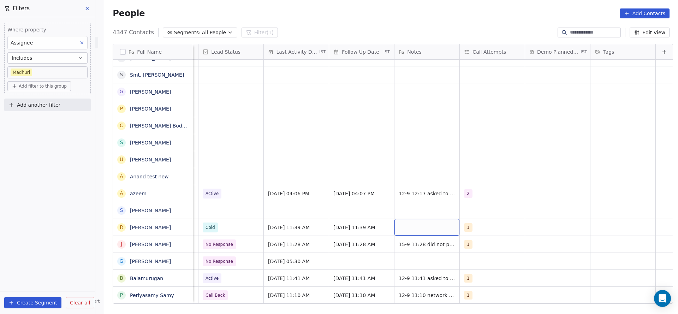
click at [405, 226] on div "grid" at bounding box center [426, 227] width 65 height 17
type textarea "**********"
click at [171, 225] on html "On2Cook India Pvt. Ltd. Contacts People Marketing Workflows Campaigns Sales Pip…" at bounding box center [339, 157] width 678 height 314
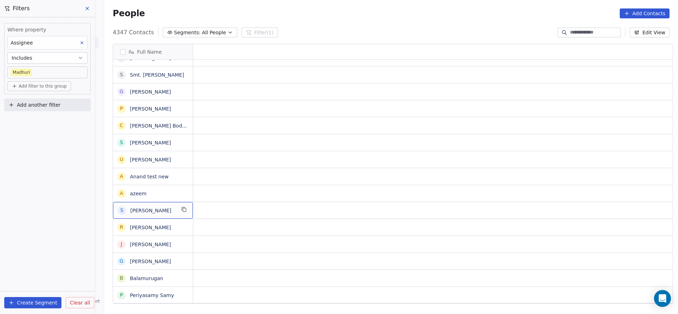
scroll to position [0, 0]
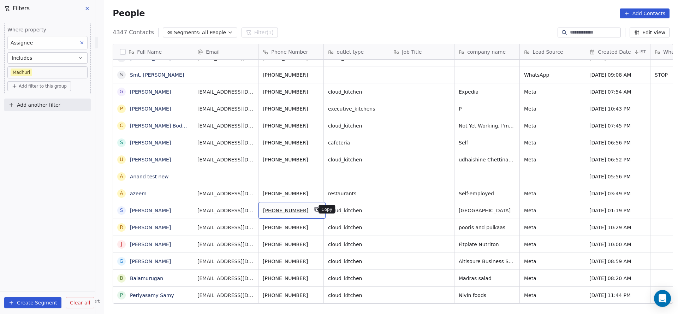
click at [313, 205] on button "grid" at bounding box center [317, 209] width 8 height 8
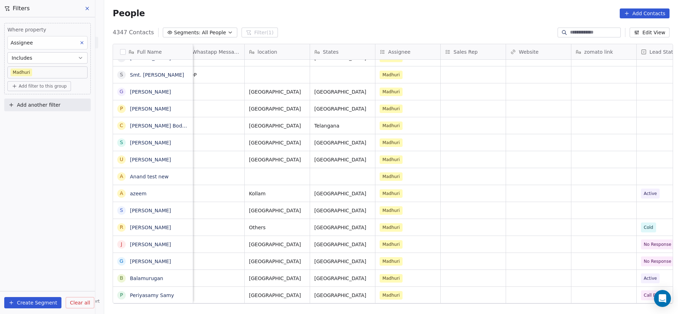
scroll to position [0, 713]
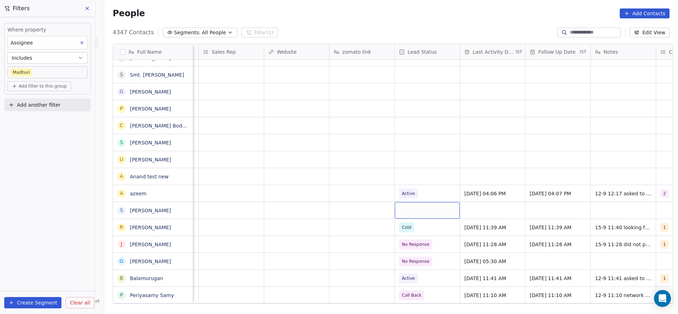
click at [424, 209] on div "grid" at bounding box center [427, 210] width 65 height 17
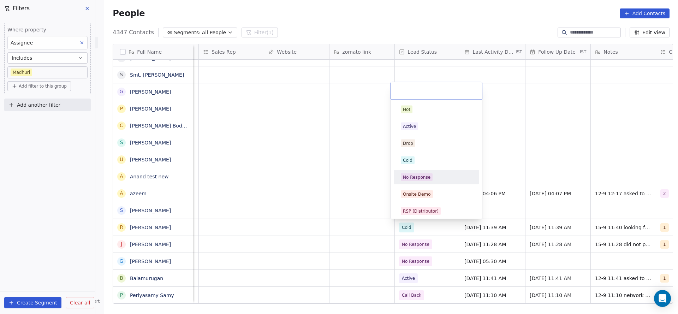
drag, startPoint x: 420, startPoint y: 174, endPoint x: 317, endPoint y: 228, distance: 116.4
click at [420, 175] on div "No Response" at bounding box center [417, 177] width 28 height 6
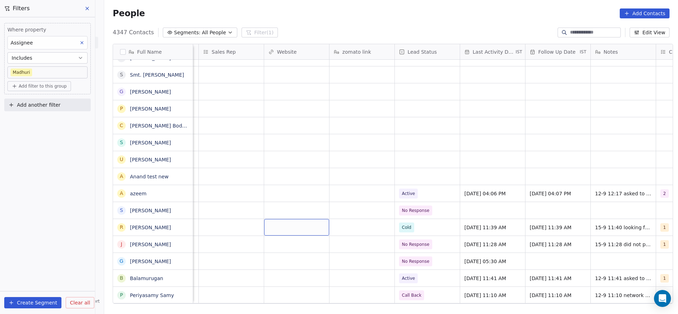
drag, startPoint x: 446, startPoint y: 303, endPoint x: 502, endPoint y: 284, distance: 59.7
click at [519, 303] on div "Whastapp Message location States Assignee Sales Rep Website zomato link Lead St…" at bounding box center [433, 174] width 480 height 260
click at [470, 211] on div "grid" at bounding box center [492, 210] width 65 height 17
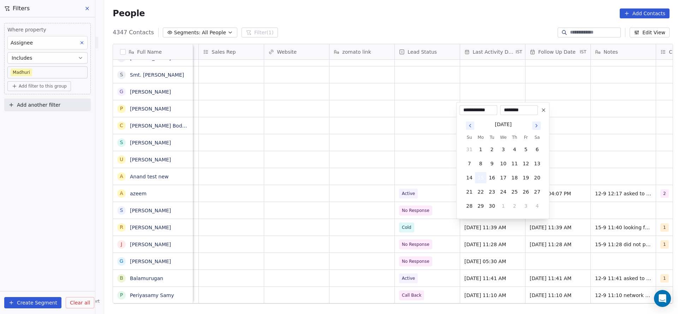
click at [484, 180] on button "15" at bounding box center [480, 177] width 11 height 11
click at [338, 221] on html "On2Cook India Pvt. Ltd. Contacts People Marketing Workflows Campaigns Sales Pip…" at bounding box center [339, 157] width 678 height 314
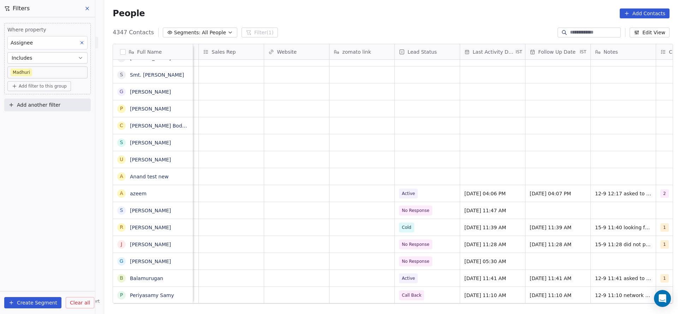
scroll to position [0, 917]
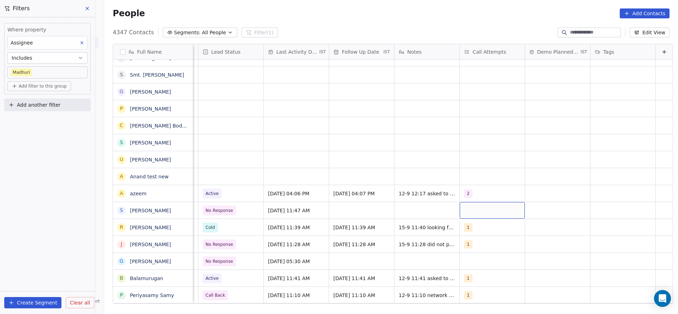
click at [460, 213] on div "grid" at bounding box center [492, 210] width 65 height 17
drag, startPoint x: 472, startPoint y: 109, endPoint x: 373, endPoint y: 162, distance: 112.5
click at [472, 109] on div "1" at bounding box center [498, 110] width 63 height 8
click at [340, 211] on html "On2Cook India Pvt. Ltd. Contacts People Marketing Workflows Campaigns Sales Pip…" at bounding box center [339, 157] width 678 height 314
click at [343, 212] on div "grid" at bounding box center [361, 210] width 65 height 17
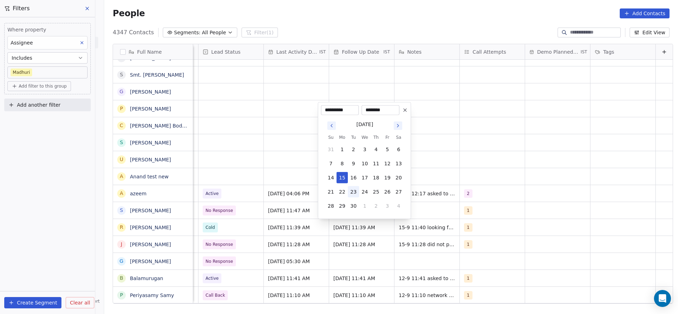
click at [348, 194] on button "23" at bounding box center [353, 191] width 11 height 11
type input "**********"
click at [192, 190] on html "On2Cook India Pvt. Ltd. Contacts People Marketing Workflows Campaigns Sales Pip…" at bounding box center [339, 157] width 678 height 314
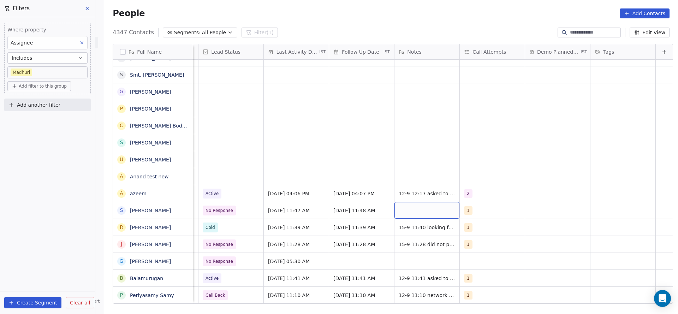
click at [431, 208] on div "grid" at bounding box center [426, 210] width 65 height 17
type textarea "**********"
drag, startPoint x: 316, startPoint y: 157, endPoint x: 317, endPoint y: 165, distance: 8.5
click at [317, 157] on html "On2Cook India Pvt. Ltd. Contacts People Marketing Workflows Campaigns Sales Pip…" at bounding box center [339, 157] width 678 height 314
click at [226, 179] on div "grid" at bounding box center [230, 176] width 65 height 17
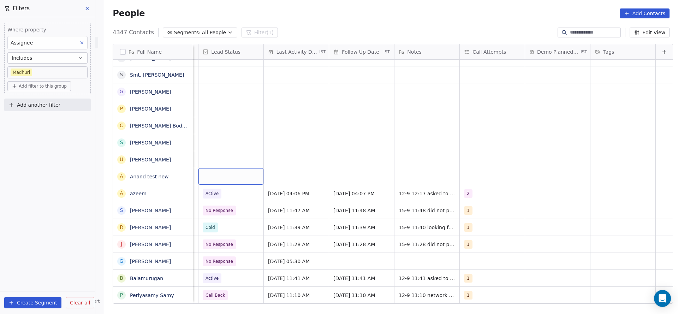
scroll to position [0, 914]
click at [226, 179] on div "grid" at bounding box center [230, 176] width 65 height 17
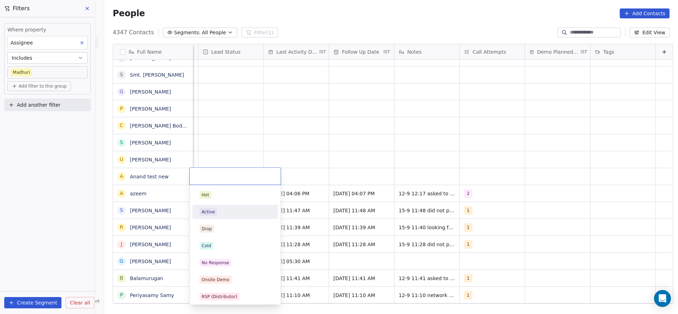
click at [326, 167] on html "On2Cook India Pvt. Ltd. Contacts People Marketing Workflows Campaigns Sales Pip…" at bounding box center [339, 157] width 678 height 314
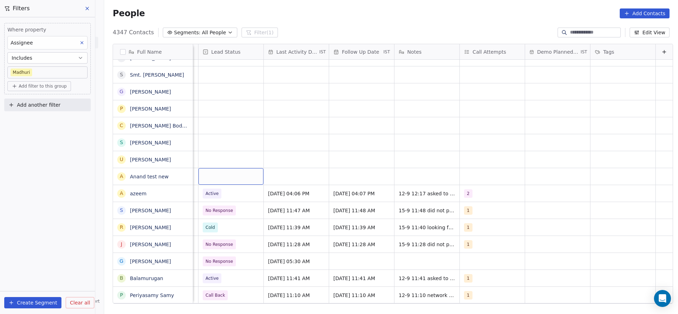
click at [228, 172] on div "grid" at bounding box center [230, 176] width 65 height 17
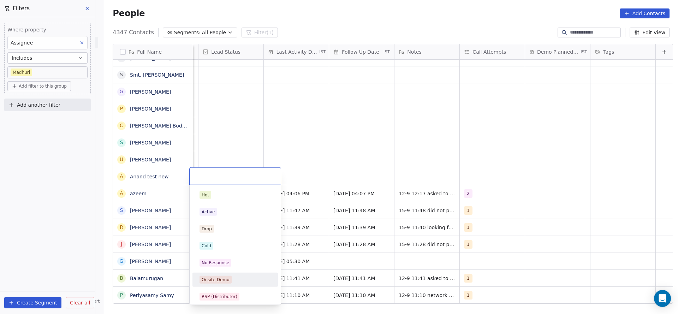
scroll to position [53, 0]
click at [212, 275] on div "Duplicate" at bounding box center [212, 277] width 20 height 6
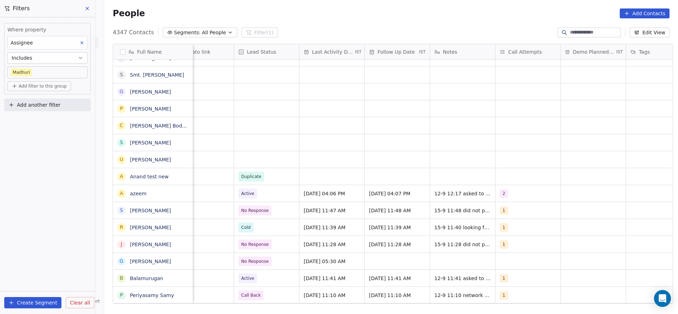
scroll to position [0, 917]
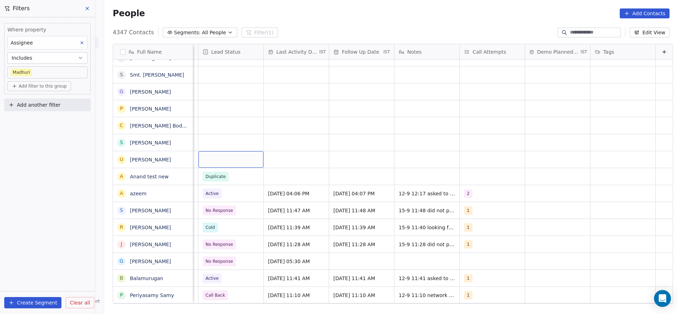
click at [215, 152] on div "grid" at bounding box center [230, 159] width 65 height 17
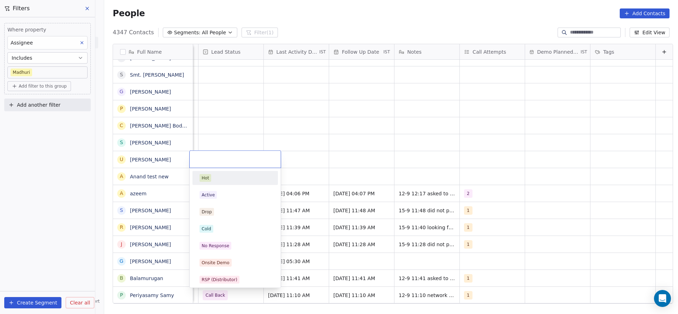
scroll to position [0, 914]
click at [228, 243] on span "No Response" at bounding box center [216, 246] width 32 height 8
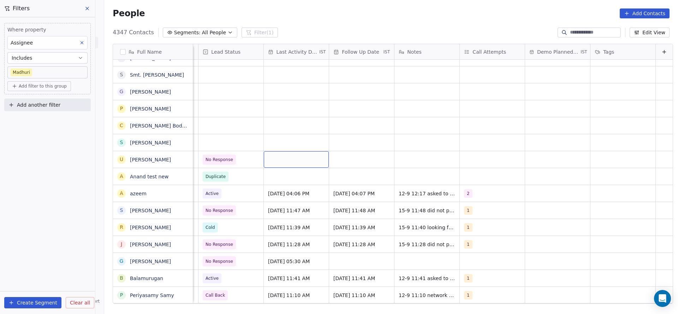
click at [301, 164] on div "grid" at bounding box center [296, 159] width 65 height 17
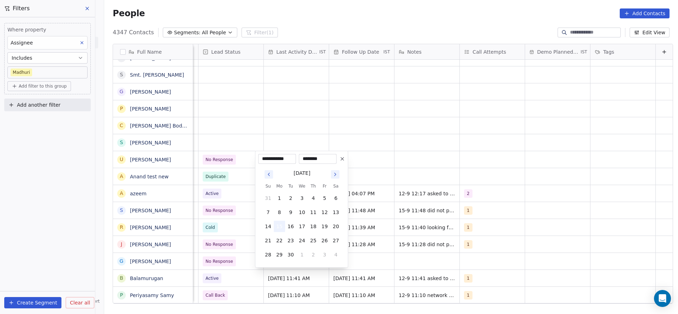
click at [279, 223] on button "15" at bounding box center [279, 226] width 11 height 11
click at [234, 217] on html "On2Cook India Pvt. Ltd. Contacts People Marketing Workflows Campaigns Sales Pip…" at bounding box center [339, 157] width 678 height 314
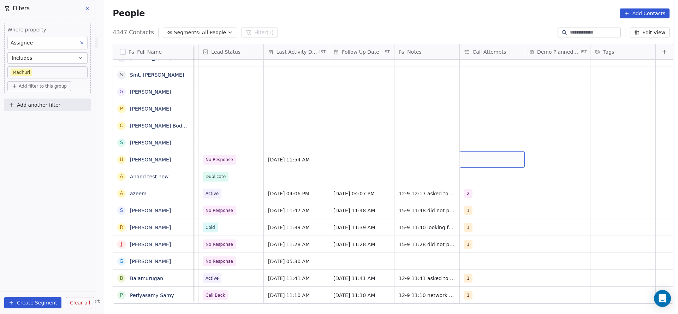
click at [474, 161] on div "grid" at bounding box center [492, 159] width 65 height 17
click at [469, 180] on span "1" at bounding box center [472, 178] width 7 height 8
click at [401, 182] on html "On2Cook India Pvt. Ltd. Contacts People Marketing Workflows Campaigns Sales Pip…" at bounding box center [339, 157] width 678 height 314
click at [351, 156] on div "grid" at bounding box center [361, 159] width 65 height 17
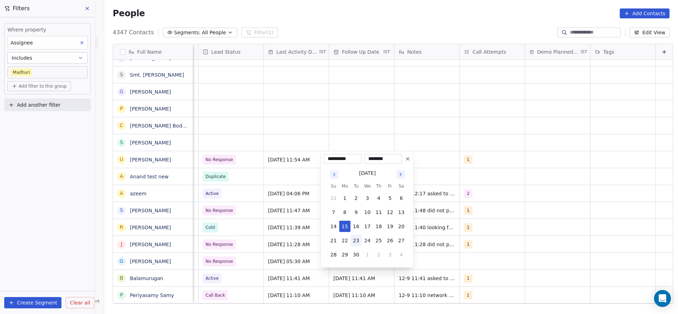
click at [352, 242] on button "23" at bounding box center [356, 240] width 11 height 11
type input "**********"
click at [261, 208] on html "On2Cook India Pvt. Ltd. Contacts People Marketing Workflows Campaigns Sales Pip…" at bounding box center [339, 157] width 678 height 314
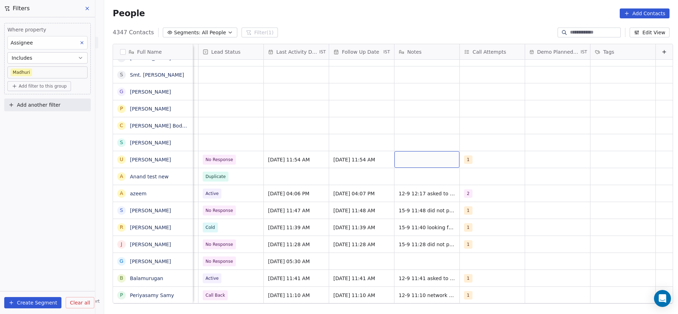
click at [421, 158] on div "grid" at bounding box center [426, 159] width 65 height 17
type textarea "**********"
click at [249, 126] on html "On2Cook India Pvt. Ltd. Contacts People Marketing Workflows Campaigns Sales Pip…" at bounding box center [339, 157] width 678 height 314
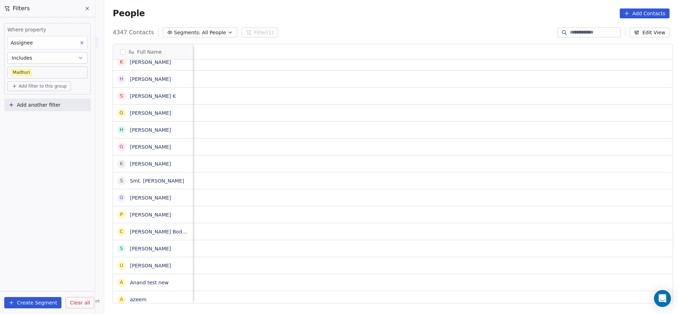
scroll to position [0, 917]
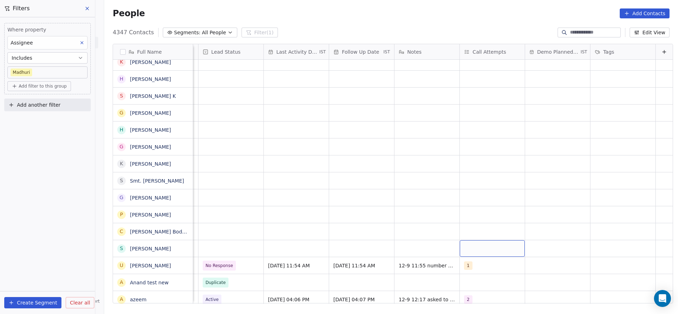
click at [480, 249] on div "grid" at bounding box center [492, 248] width 65 height 17
click at [487, 146] on div "1" at bounding box center [498, 148] width 63 height 8
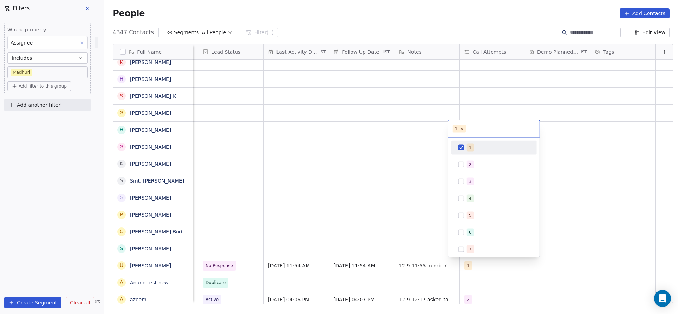
click at [278, 242] on html "On2Cook India Pvt. Ltd. Contacts People Marketing Workflows Campaigns Sales Pip…" at bounding box center [339, 157] width 678 height 314
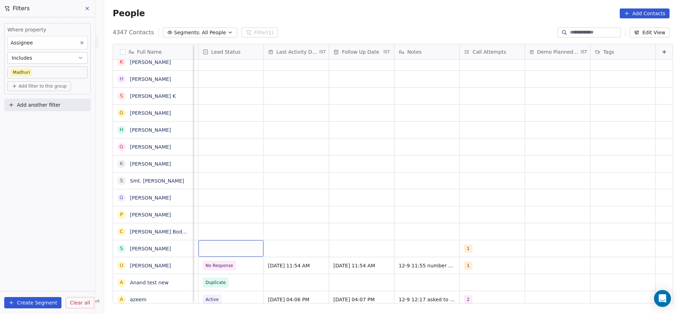
scroll to position [0, 914]
click at [221, 246] on div "grid" at bounding box center [230, 248] width 65 height 17
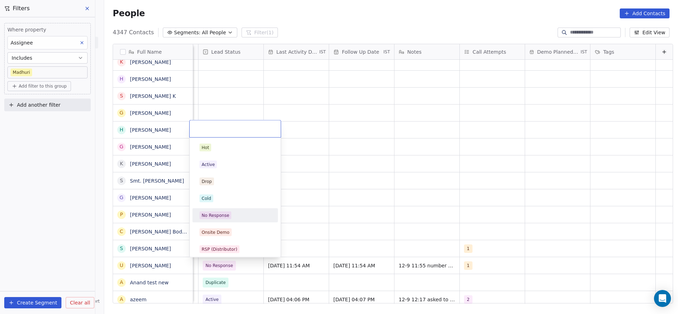
drag, startPoint x: 226, startPoint y: 220, endPoint x: 324, endPoint y: 253, distance: 103.8
click at [227, 219] on div "No Response" at bounding box center [235, 215] width 80 height 11
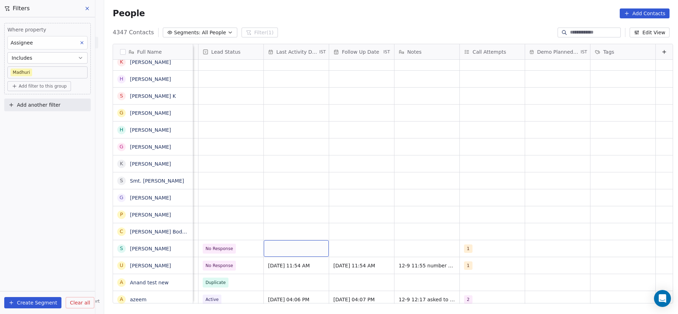
click at [288, 252] on div "grid" at bounding box center [296, 248] width 65 height 17
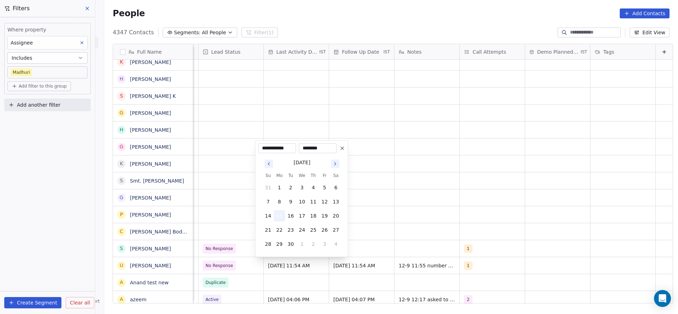
click at [283, 219] on button "15" at bounding box center [279, 215] width 11 height 11
drag, startPoint x: 215, startPoint y: 221, endPoint x: 475, endPoint y: 223, distance: 259.9
click at [214, 222] on html "On2Cook India Pvt. Ltd. Contacts People Marketing Workflows Campaigns Sales Pip…" at bounding box center [339, 157] width 678 height 314
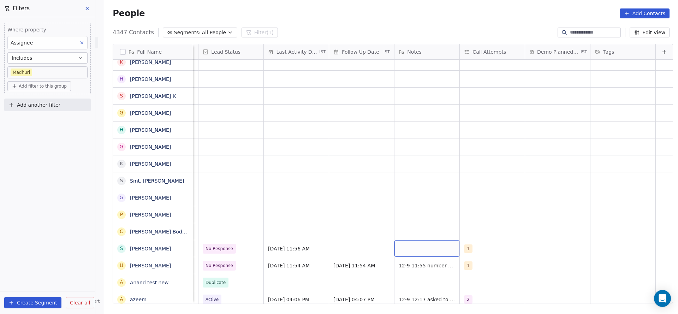
click at [412, 246] on div "grid" at bounding box center [426, 248] width 65 height 17
type textarea "**********"
click at [316, 236] on html "On2Cook India Pvt. Ltd. Contacts People Marketing Workflows Campaigns Sales Pip…" at bounding box center [339, 157] width 678 height 314
click at [353, 240] on div "grid" at bounding box center [361, 248] width 65 height 17
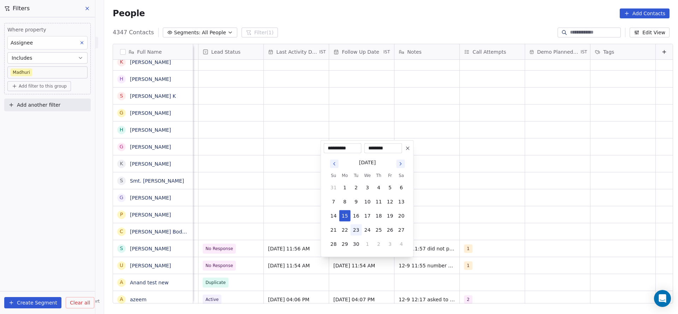
click at [361, 230] on button "23" at bounding box center [356, 229] width 11 height 11
type input "**********"
click at [276, 244] on html "On2Cook India Pvt. Ltd. Contacts People Marketing Workflows Campaigns Sales Pip…" at bounding box center [339, 157] width 678 height 314
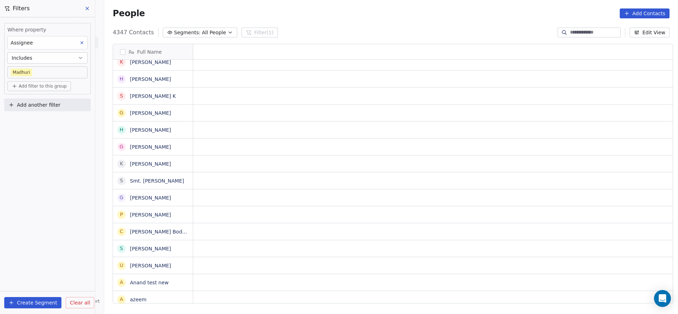
scroll to position [0, 0]
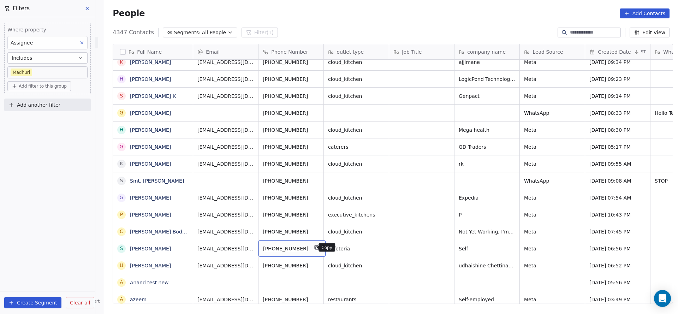
click at [315, 246] on icon "grid" at bounding box center [316, 246] width 3 height 3
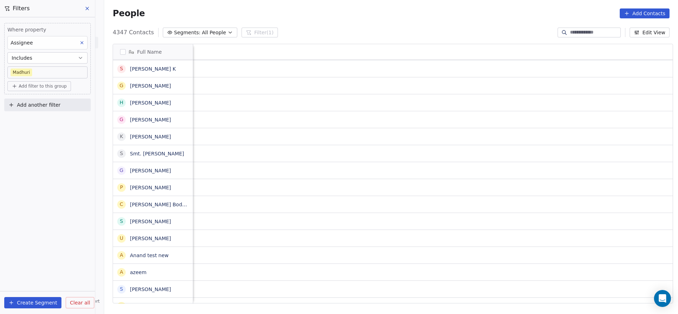
scroll to position [0, 917]
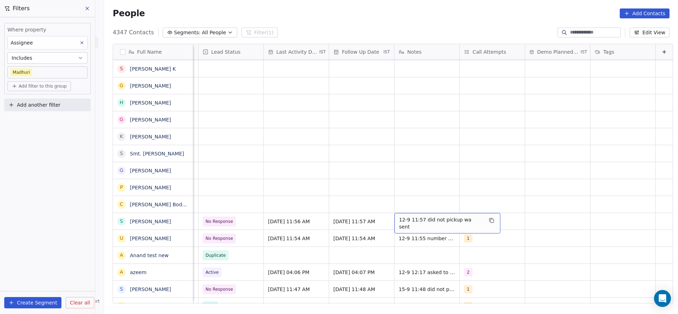
click at [433, 223] on span "12-9 11:57 did not pickup wa sent" at bounding box center [441, 223] width 84 height 14
drag, startPoint x: 445, startPoint y: 216, endPoint x: 461, endPoint y: 217, distance: 16.3
click at [461, 217] on textarea "**********" at bounding box center [431, 224] width 97 height 22
type textarea "**********"
click at [310, 189] on html "On2Cook India Pvt. Ltd. Contacts People Marketing Workflows Campaigns Sales Pip…" at bounding box center [339, 157] width 678 height 314
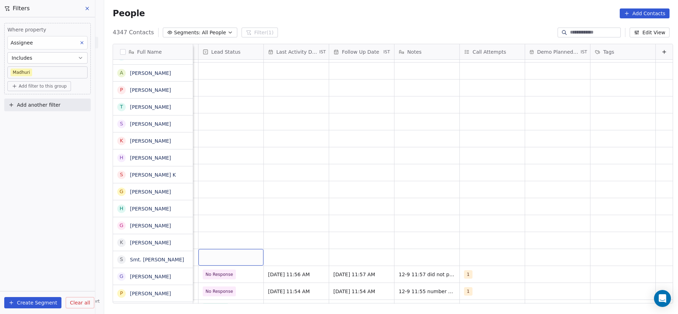
scroll to position [133, 0]
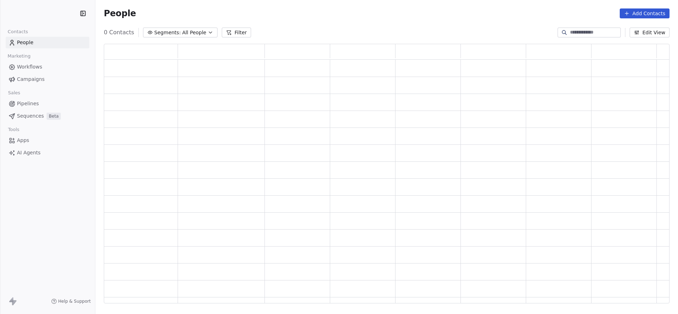
scroll to position [251, 558]
click at [582, 33] on input at bounding box center [594, 32] width 49 height 7
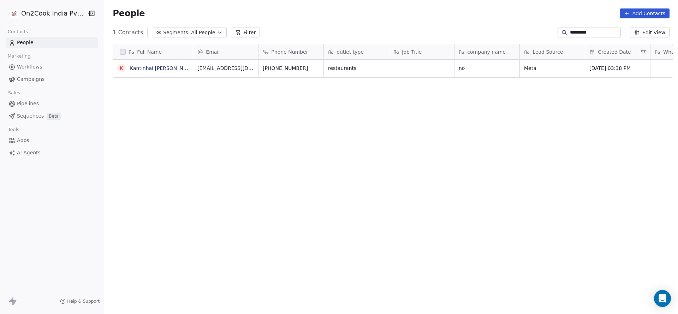
scroll to position [268, 569]
type input "*********"
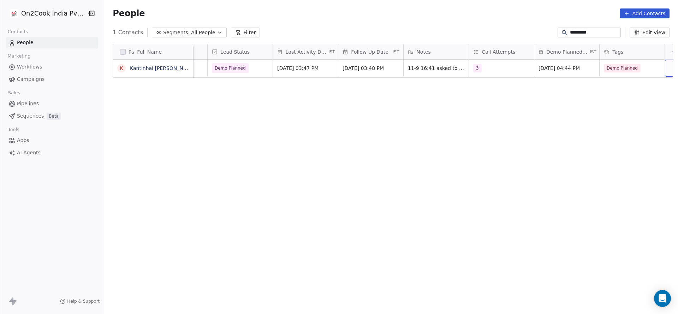
scroll to position [0, 917]
click at [294, 69] on span "Sep 11, 2025 03:47 PM" at bounding box center [289, 68] width 43 height 7
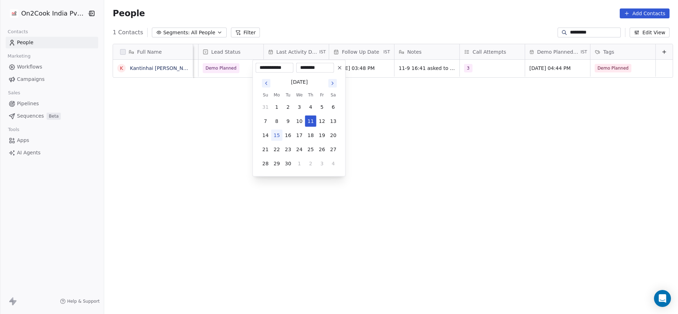
click at [278, 131] on button "15" at bounding box center [276, 135] width 11 height 11
type input "**********"
click at [206, 133] on html "**********" at bounding box center [339, 157] width 678 height 314
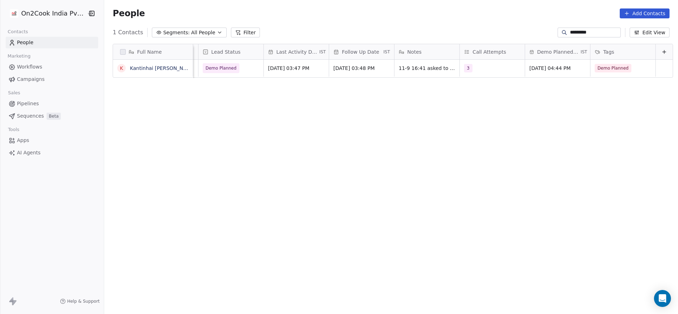
click at [584, 32] on input "*********" at bounding box center [594, 32] width 49 height 7
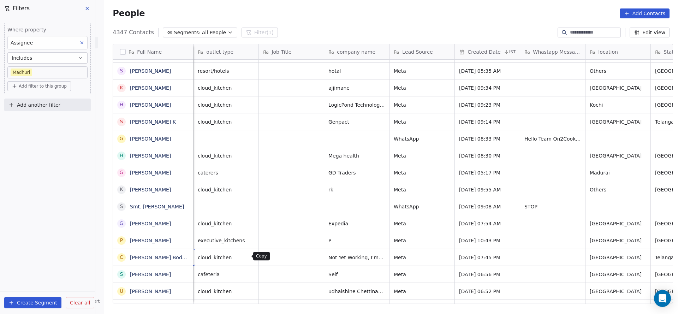
scroll to position [0, 65]
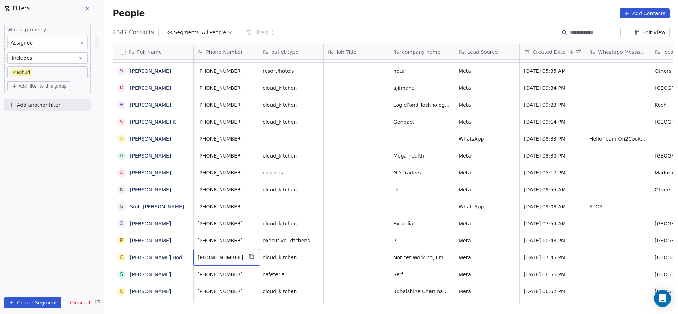
click at [237, 257] on span "[PHONE_NUMBER]" at bounding box center [220, 257] width 45 height 7
click at [250, 255] on icon "grid" at bounding box center [251, 256] width 3 height 3
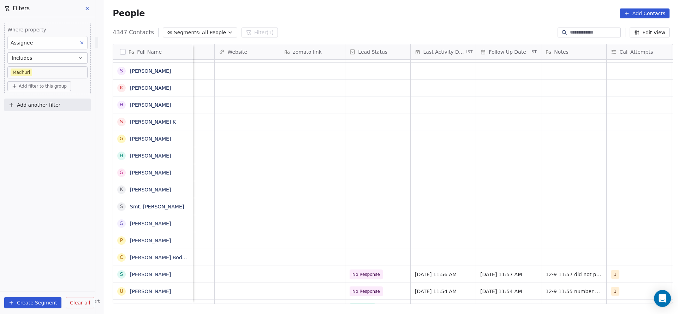
scroll to position [0, 882]
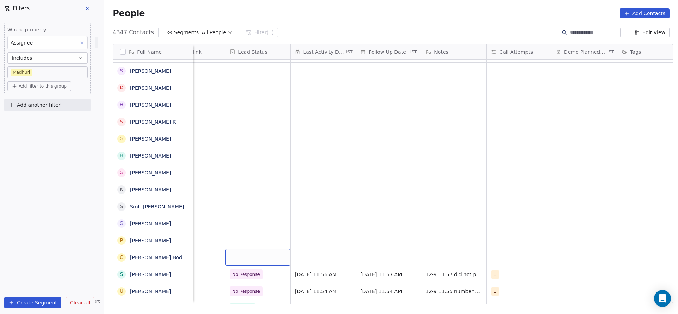
click at [252, 252] on div "grid" at bounding box center [257, 257] width 65 height 17
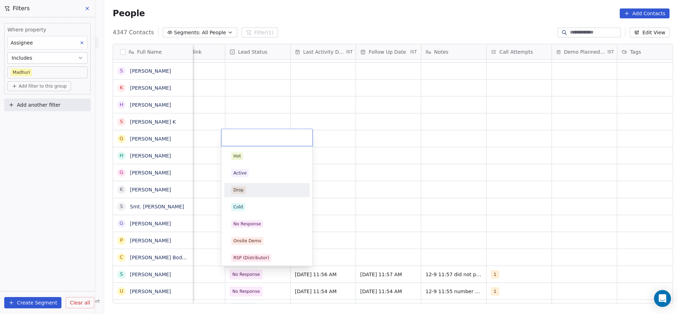
click at [258, 179] on div "Active" at bounding box center [266, 173] width 85 height 14
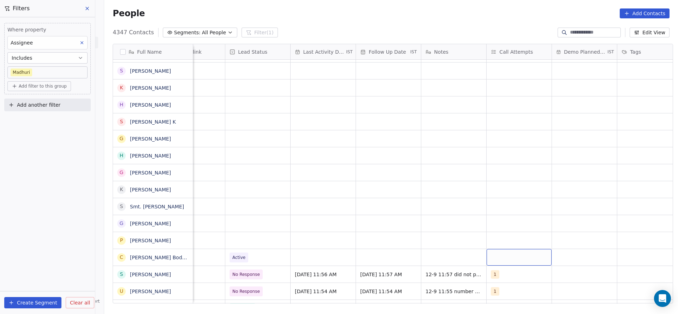
click at [522, 258] on div "grid" at bounding box center [519, 257] width 65 height 17
click at [503, 151] on div "1" at bounding box center [528, 155] width 80 height 11
click at [351, 262] on html "On2Cook India Pvt. Ltd. Contacts People Marketing Workflows Campaigns Sales Pip…" at bounding box center [339, 157] width 678 height 314
click at [317, 257] on div "grid" at bounding box center [323, 257] width 65 height 17
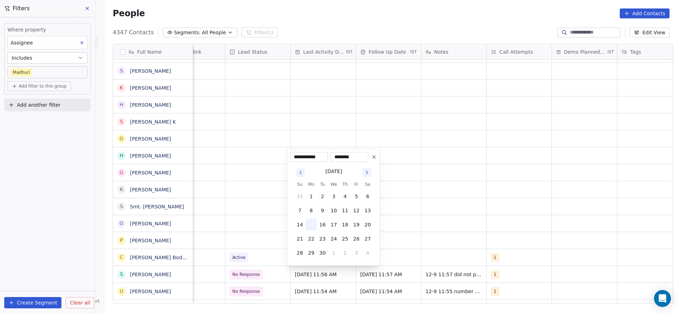
click at [312, 225] on button "15" at bounding box center [310, 224] width 11 height 11
click at [251, 245] on html "On2Cook India Pvt. Ltd. Contacts People Marketing Workflows Campaigns Sales Pip…" at bounding box center [339, 157] width 678 height 314
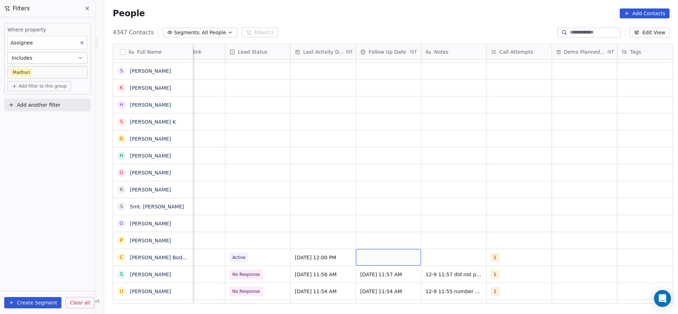
click at [391, 256] on div "grid" at bounding box center [388, 257] width 65 height 17
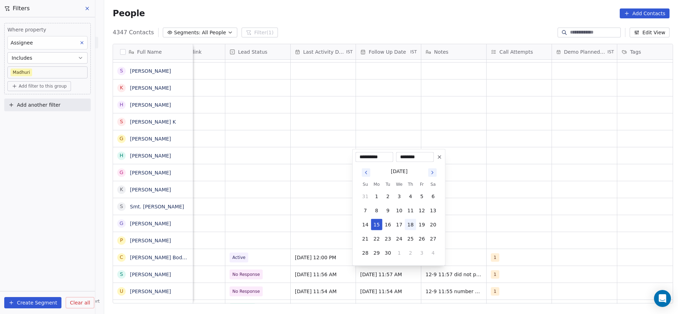
click at [411, 225] on button "18" at bounding box center [410, 224] width 11 height 11
type input "**********"
click at [535, 207] on html "On2Cook India Pvt. Ltd. Contacts People Marketing Workflows Campaigns Sales Pip…" at bounding box center [339, 157] width 678 height 314
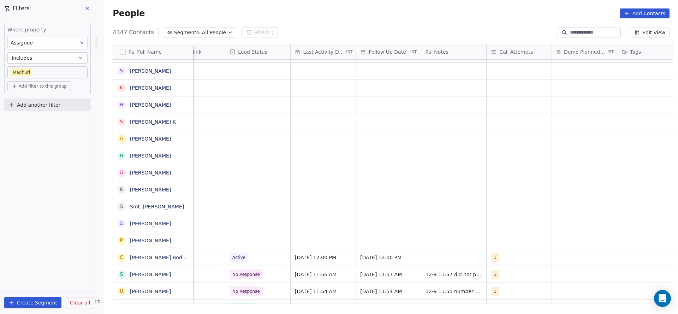
click at [463, 249] on div "Madhuri Active Sep 15, 2025 12:00 PM 18/09/2025 12:00 PM 1" at bounding box center [5, 257] width 1389 height 17
click at [449, 254] on div "grid" at bounding box center [453, 257] width 65 height 17
click at [446, 253] on textarea "**********" at bounding box center [450, 260] width 64 height 22
click at [478, 253] on textarea "**********" at bounding box center [450, 260] width 64 height 22
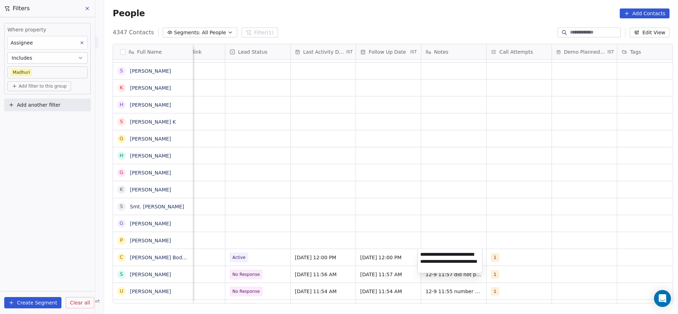
type textarea "**********"
click at [335, 242] on html "On2Cook India Pvt. Ltd. Contacts People Marketing Workflows Campaigns Sales Pip…" at bounding box center [339, 157] width 678 height 314
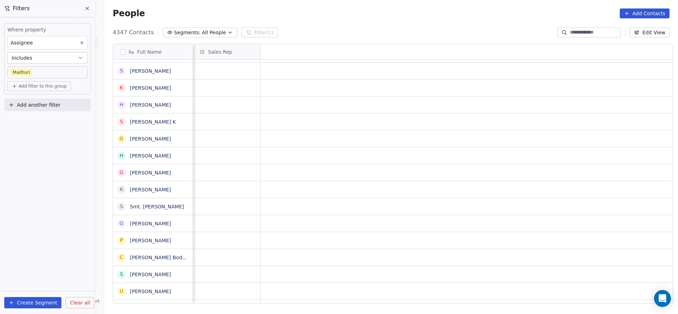
scroll to position [0, 18]
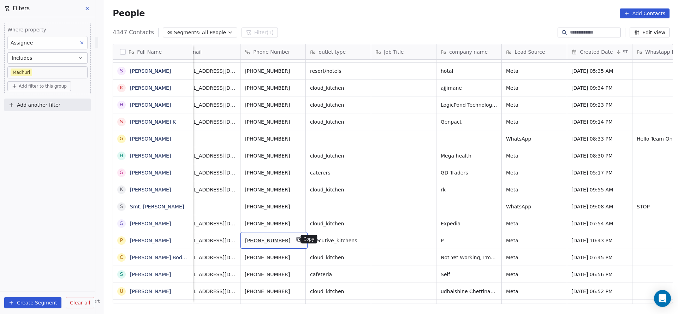
click at [296, 240] on icon "grid" at bounding box center [299, 240] width 6 height 6
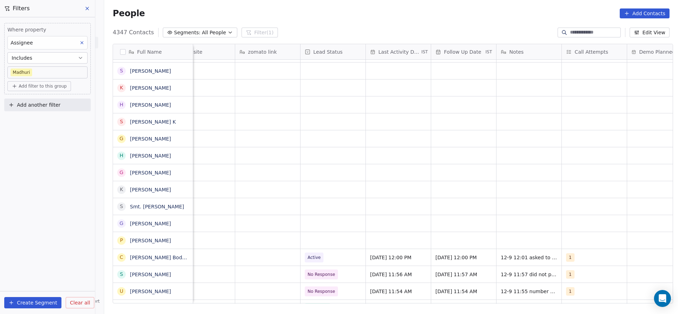
scroll to position [0, 838]
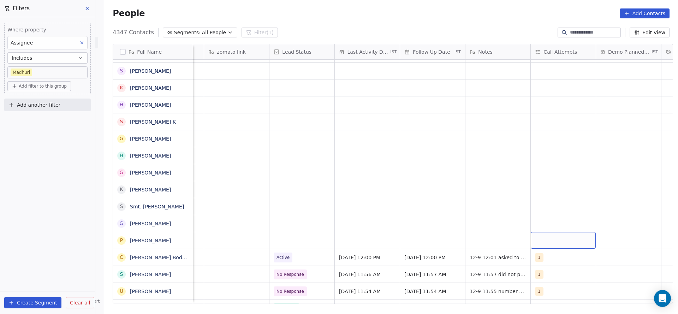
click at [548, 240] on div "grid" at bounding box center [563, 240] width 65 height 17
click at [546, 140] on span "1" at bounding box center [549, 139] width 7 height 8
click at [333, 220] on html "On2Cook India Pvt. Ltd. Contacts People Marketing Workflows Campaigns Sales Pip…" at bounding box center [339, 157] width 678 height 314
click at [345, 239] on div "grid" at bounding box center [367, 240] width 65 height 17
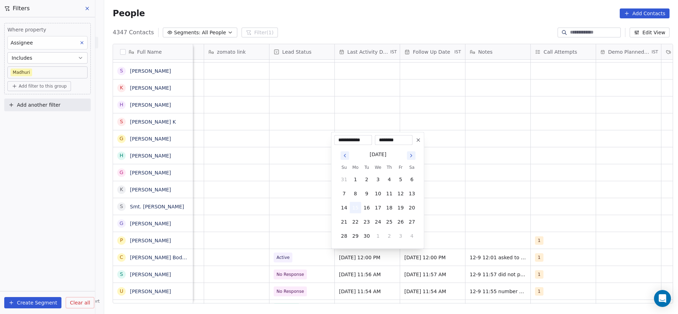
click at [356, 208] on button "15" at bounding box center [355, 207] width 11 height 11
click at [298, 227] on html "On2Cook India Pvt. Ltd. Contacts People Marketing Workflows Campaigns Sales Pip…" at bounding box center [339, 157] width 678 height 314
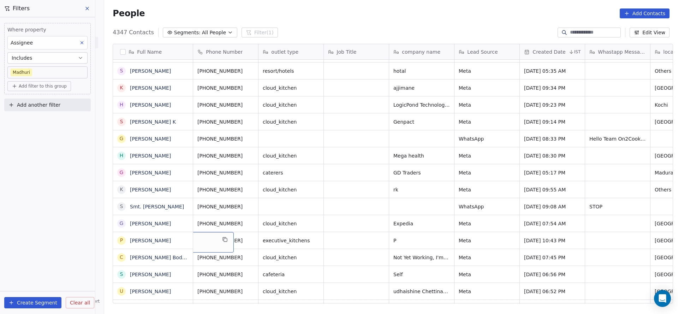
scroll to position [0, 0]
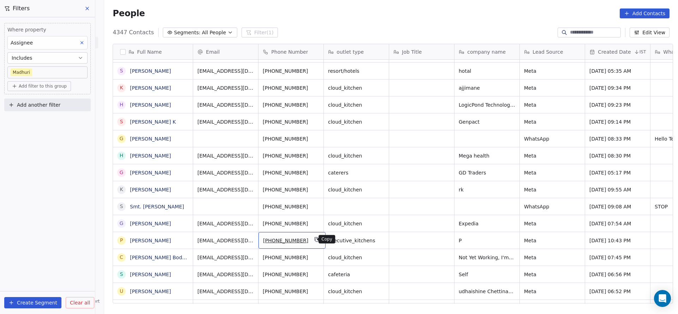
click at [314, 242] on icon "grid" at bounding box center [317, 240] width 6 height 6
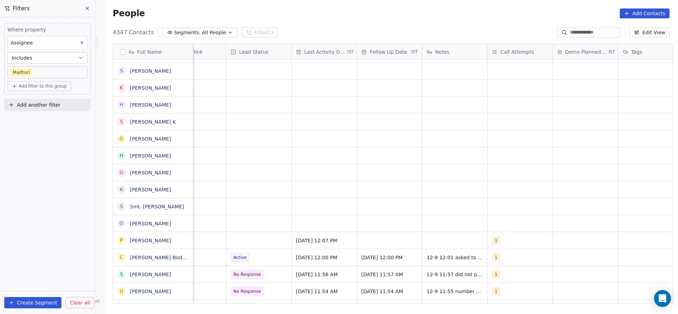
scroll to position [0, 888]
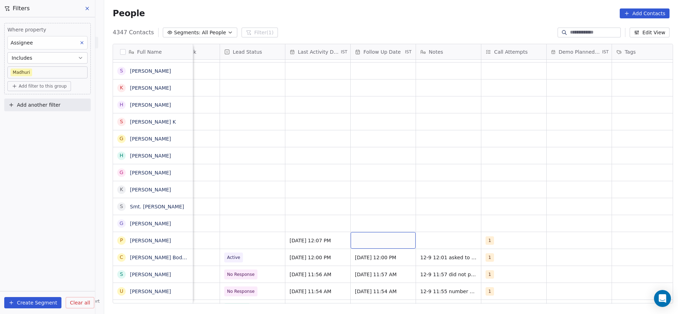
click at [370, 236] on div "grid" at bounding box center [383, 240] width 65 height 17
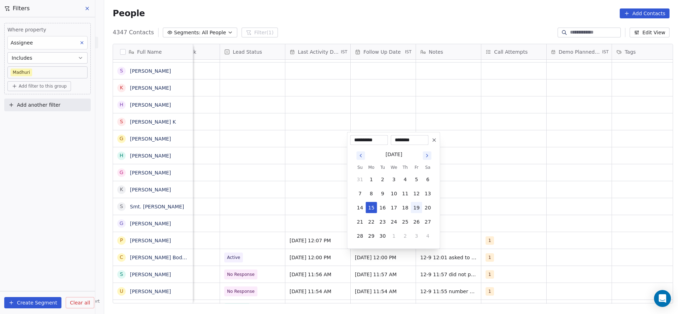
click at [413, 206] on button "19" at bounding box center [416, 207] width 11 height 11
type input "**********"
click at [536, 210] on html "On2Cook India Pvt. Ltd. Contacts People Marketing Workflows Campaigns Sales Pip…" at bounding box center [339, 157] width 678 height 314
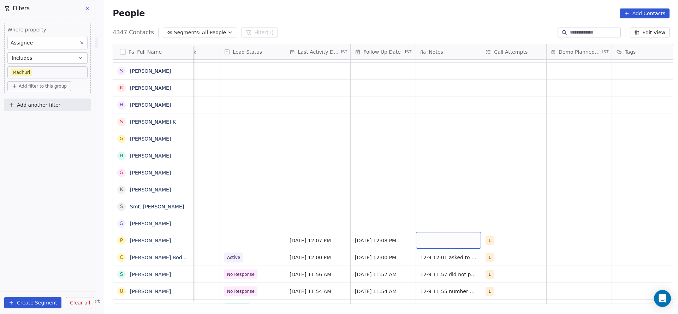
click at [429, 242] on div "grid" at bounding box center [448, 240] width 65 height 17
type textarea "**********"
click at [207, 216] on html "On2Cook India Pvt. Ltd. Contacts People Marketing Workflows Campaigns Sales Pip…" at bounding box center [339, 157] width 678 height 314
click at [238, 237] on div "grid" at bounding box center [252, 240] width 65 height 17
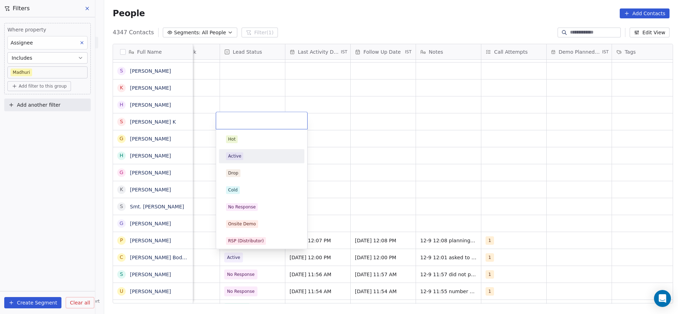
click at [238, 161] on div "Active" at bounding box center [262, 155] width 80 height 11
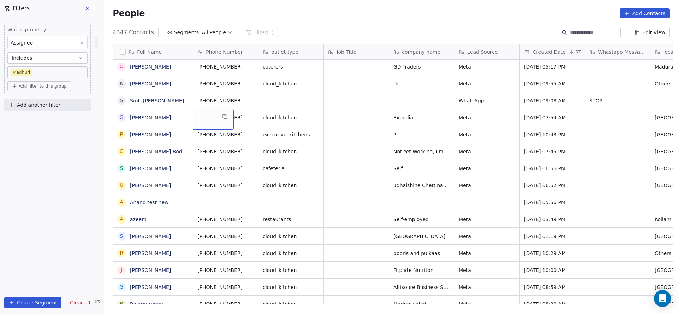
scroll to position [0, 0]
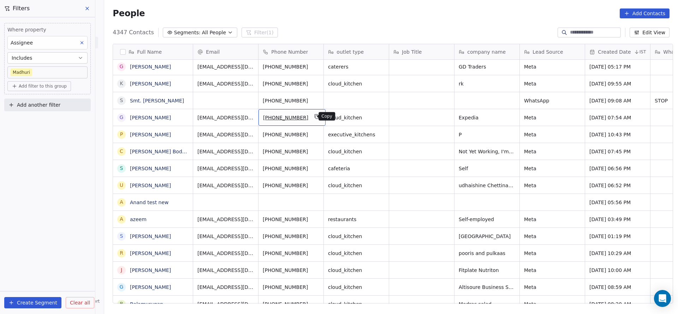
click at [316, 115] on icon "grid" at bounding box center [317, 116] width 3 height 3
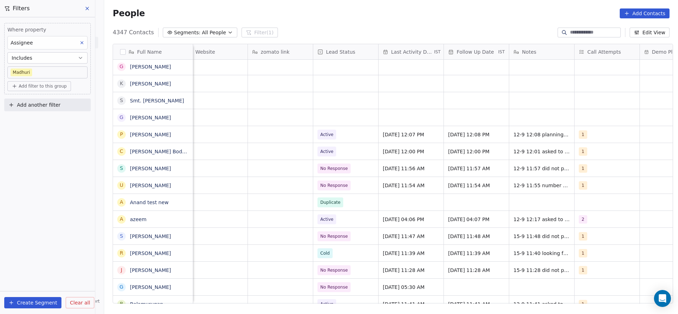
scroll to position [0, 850]
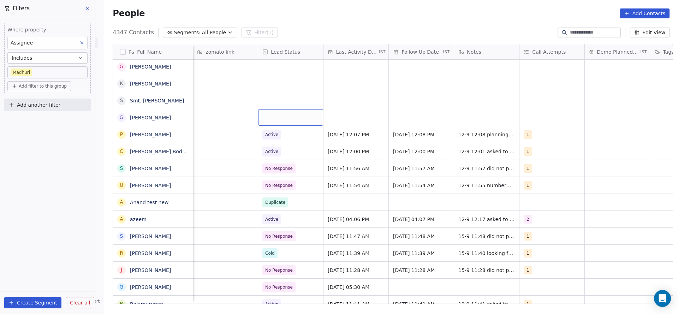
click at [276, 118] on div "grid" at bounding box center [290, 117] width 65 height 17
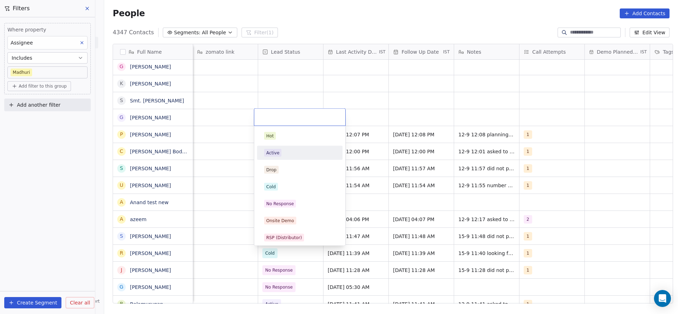
scroll to position [53, 0]
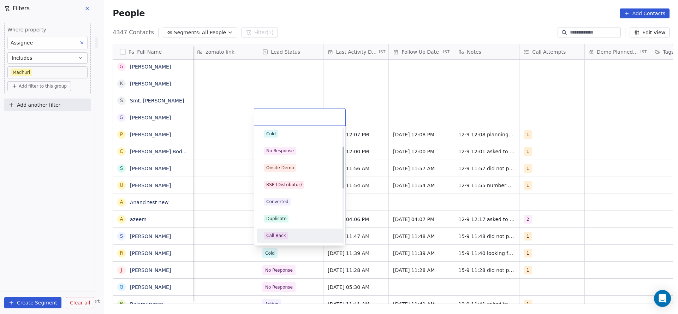
drag, startPoint x: 276, startPoint y: 234, endPoint x: 204, endPoint y: 203, distance: 78.6
click at [276, 234] on div "Call Back" at bounding box center [276, 235] width 20 height 6
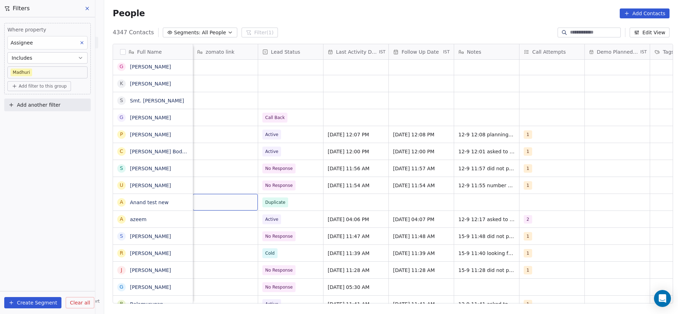
scroll to position [0, 849]
click at [534, 125] on div "grid" at bounding box center [552, 117] width 65 height 17
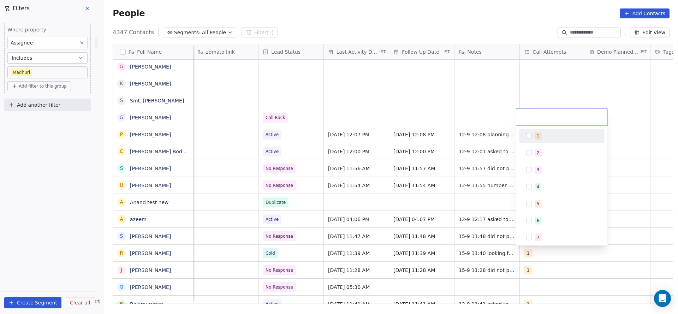
click at [531, 133] on button "Suggestions" at bounding box center [529, 136] width 6 height 6
click at [461, 135] on html "On2Cook India Pvt. Ltd. Contacts People Marketing Workflows Campaigns Sales Pip…" at bounding box center [339, 157] width 678 height 314
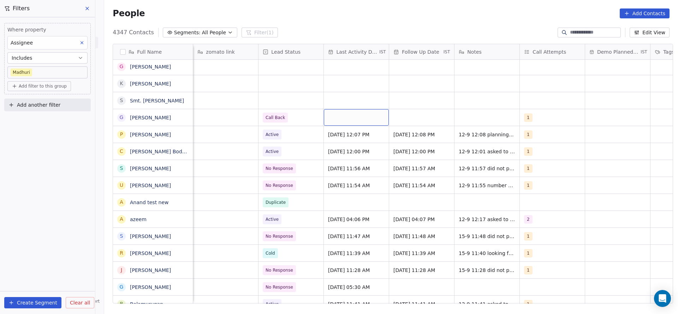
click at [333, 120] on div "grid" at bounding box center [356, 117] width 65 height 17
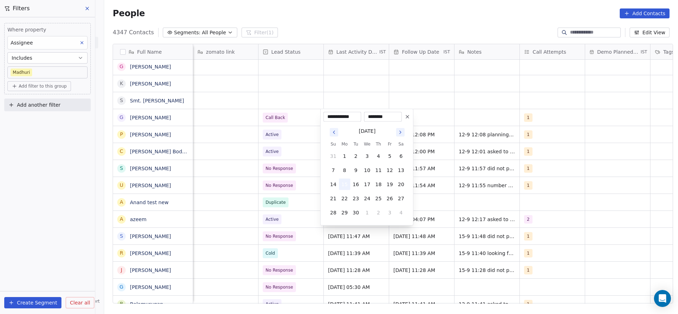
click at [345, 183] on button "15" at bounding box center [344, 184] width 11 height 11
click at [264, 179] on html "On2Cook India Pvt. Ltd. Contacts People Marketing Workflows Campaigns Sales Pip…" at bounding box center [339, 157] width 678 height 314
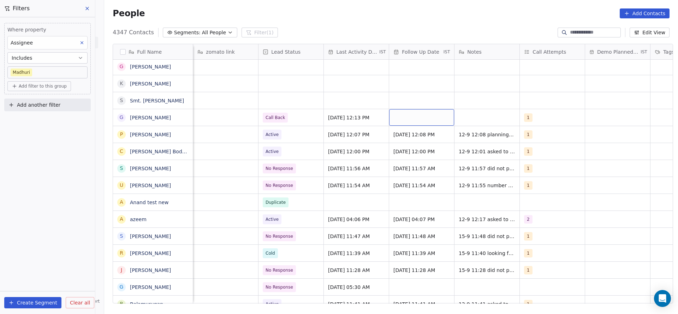
click at [420, 115] on div "grid" at bounding box center [421, 117] width 65 height 17
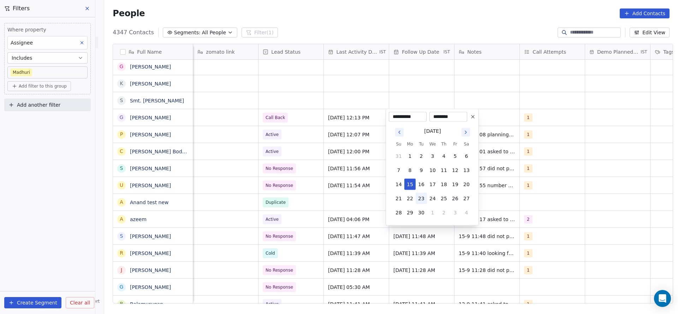
click at [425, 198] on button "23" at bounding box center [421, 198] width 11 height 11
type input "**********"
drag, startPoint x: 324, startPoint y: 113, endPoint x: 489, endPoint y: 112, distance: 164.6
click at [337, 108] on html "On2Cook India Pvt. Ltd. Contacts People Marketing Workflows Campaigns Sales Pip…" at bounding box center [339, 157] width 678 height 314
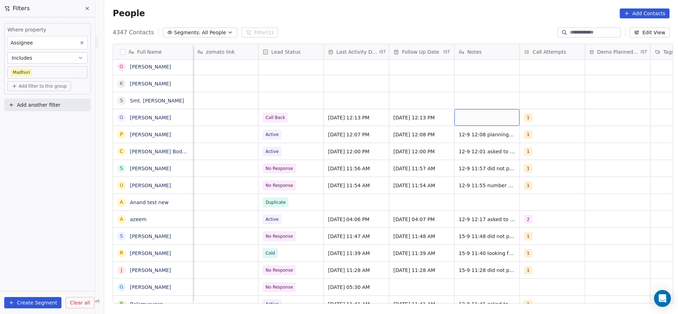
click at [482, 119] on div "grid" at bounding box center [486, 117] width 65 height 17
type textarea "**********"
click at [325, 121] on html "On2Cook India Pvt. Ltd. Contacts People Marketing Workflows Campaigns Sales Pip…" at bounding box center [339, 157] width 678 height 314
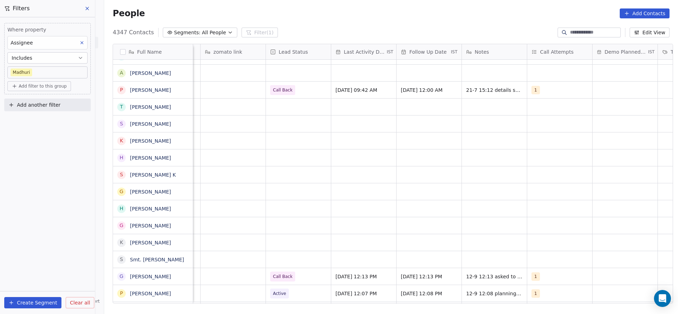
scroll to position [0, 917]
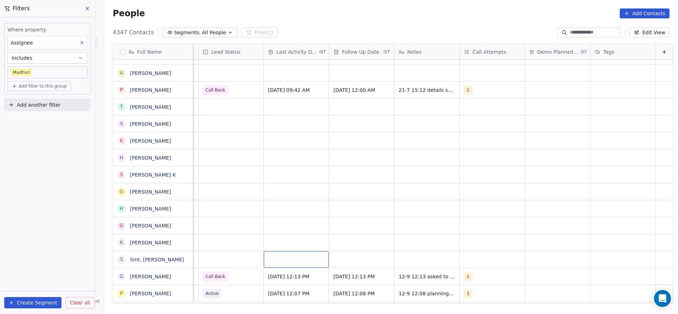
click at [286, 257] on div "grid" at bounding box center [296, 259] width 65 height 17
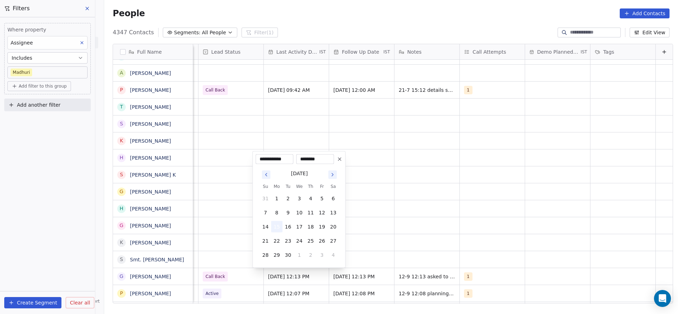
click at [273, 221] on button "15" at bounding box center [276, 226] width 11 height 11
click at [228, 235] on html "On2Cook India Pvt. Ltd. Contacts People Marketing Workflows Campaigns Sales Pip…" at bounding box center [339, 157] width 678 height 314
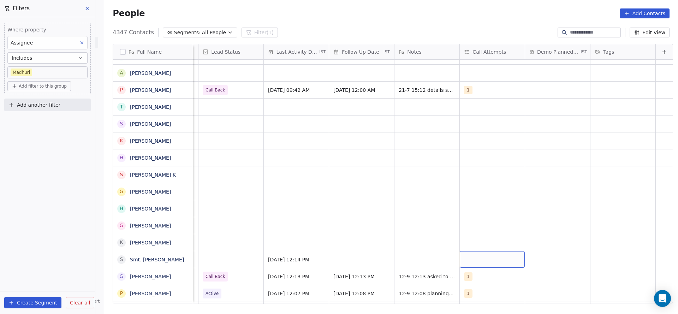
click at [469, 263] on div "grid" at bounding box center [492, 259] width 65 height 17
click at [477, 161] on div "1" at bounding box center [498, 158] width 63 height 8
click at [345, 222] on html "On2Cook India Pvt. Ltd. Contacts People Marketing Workflows Campaigns Sales Pip…" at bounding box center [339, 157] width 678 height 314
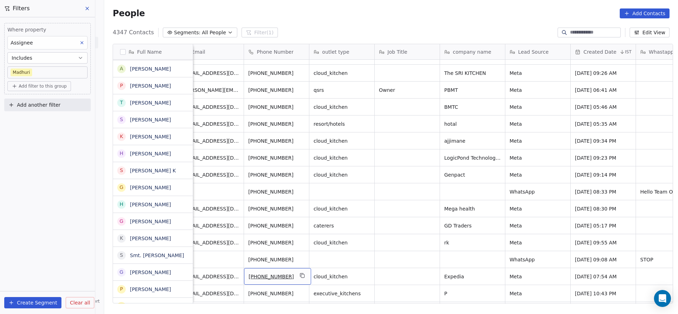
scroll to position [84, 0]
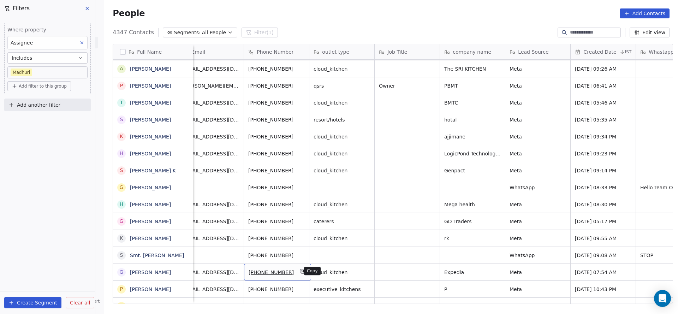
click at [300, 269] on icon "grid" at bounding box center [301, 270] width 3 height 3
click at [300, 256] on icon "grid" at bounding box center [303, 254] width 6 height 6
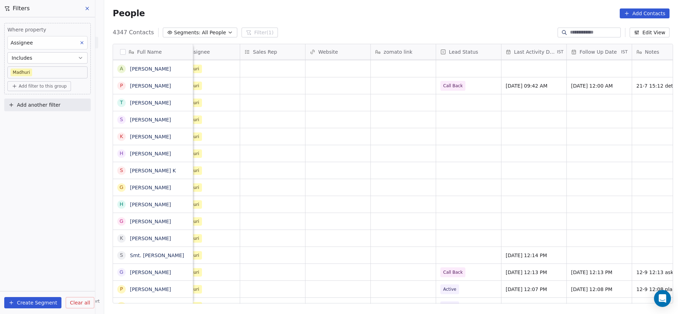
scroll to position [0, 906]
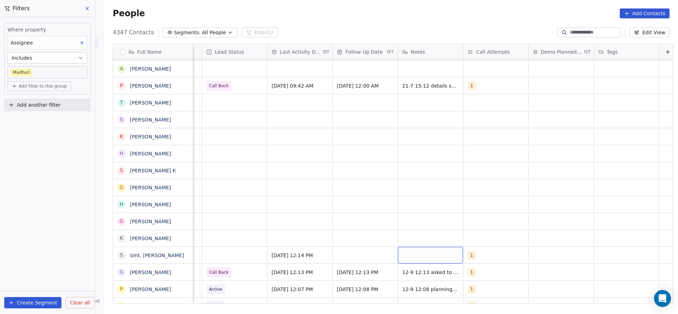
click at [407, 255] on div "grid" at bounding box center [430, 255] width 65 height 17
type textarea "**********"
click at [330, 261] on html "On2Cook India Pvt. Ltd. Contacts People Marketing Workflows Campaigns Sales Pip…" at bounding box center [339, 157] width 678 height 314
click at [225, 260] on div "grid" at bounding box center [234, 255] width 65 height 17
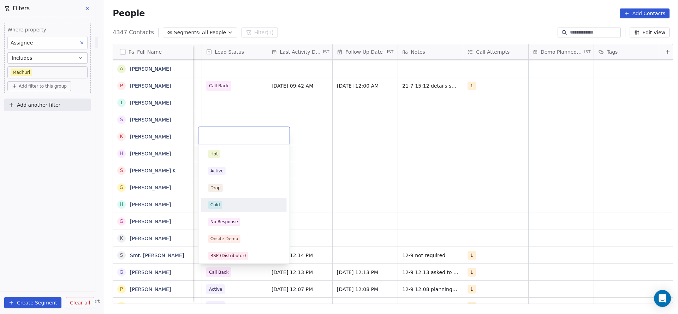
click at [225, 200] on div "Cold" at bounding box center [244, 204] width 80 height 11
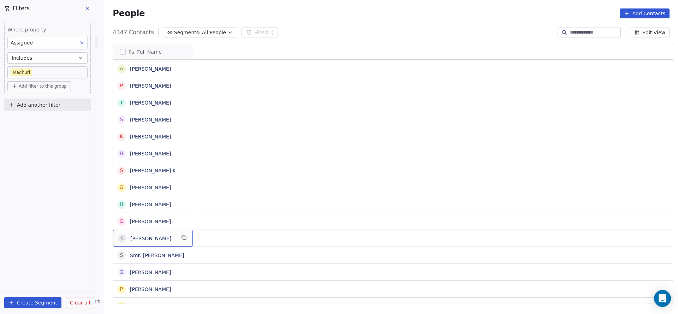
scroll to position [0, 0]
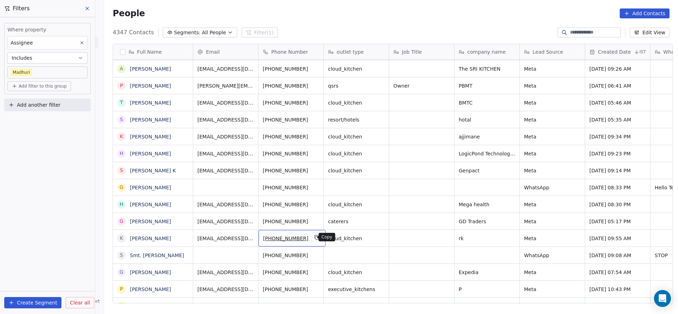
click at [314, 239] on icon "grid" at bounding box center [317, 237] width 6 height 6
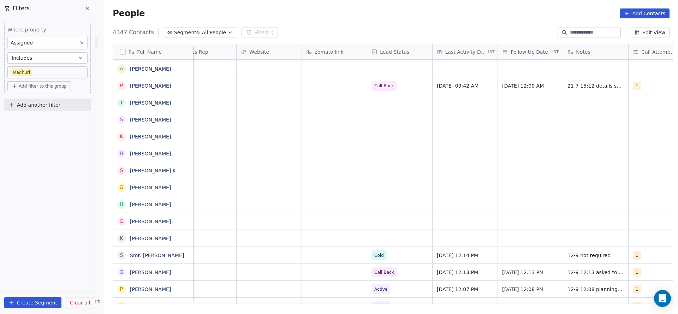
scroll to position [0, 746]
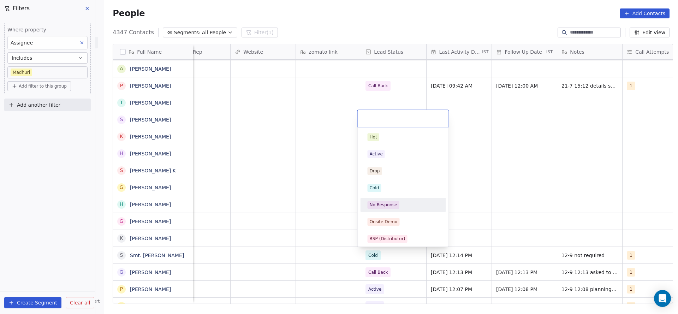
click at [383, 209] on div "No Response" at bounding box center [403, 204] width 80 height 11
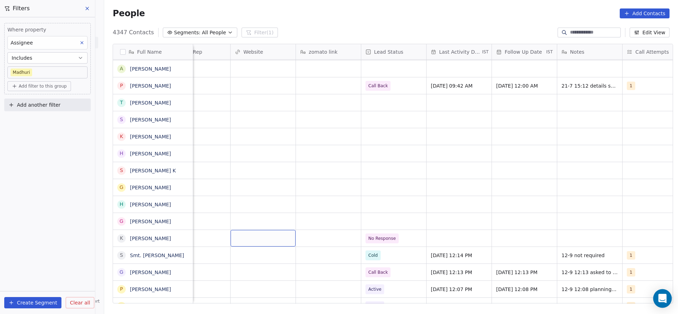
scroll to position [0, 917]
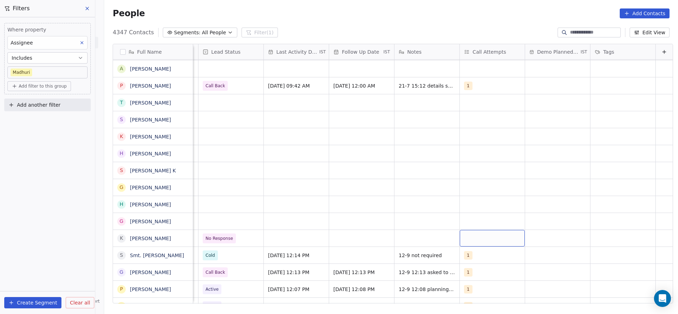
click at [488, 235] on div "grid" at bounding box center [492, 238] width 65 height 17
click at [477, 136] on div "1" at bounding box center [498, 137] width 63 height 8
click at [371, 167] on html "On2Cook India Pvt. Ltd. Contacts People Marketing Workflows Campaigns Sales Pip…" at bounding box center [339, 157] width 678 height 314
click at [285, 233] on div "grid" at bounding box center [296, 238] width 65 height 17
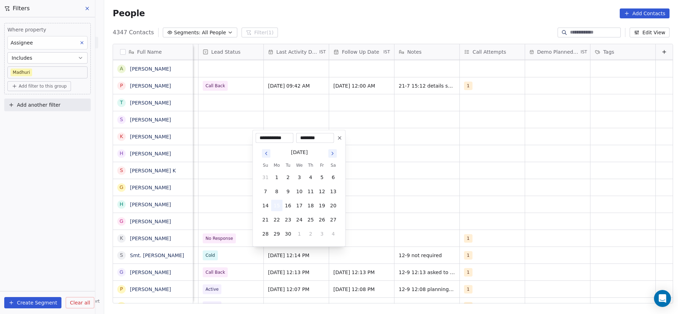
click at [280, 207] on button "15" at bounding box center [276, 205] width 11 height 11
click at [235, 225] on html "On2Cook India Pvt. Ltd. Contacts People Marketing Workflows Campaigns Sales Pip…" at bounding box center [339, 157] width 678 height 314
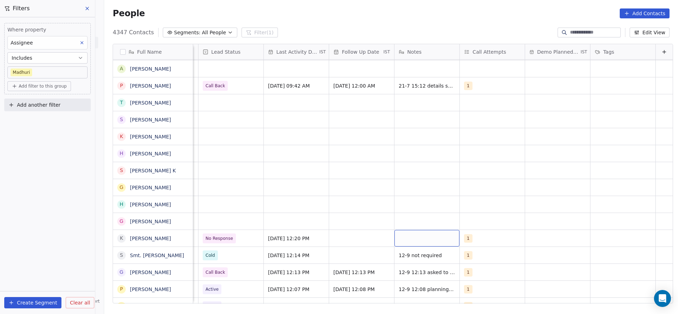
click at [405, 239] on div "grid" at bounding box center [426, 238] width 65 height 17
type textarea "**********"
click at [331, 253] on html "On2Cook India Pvt. Ltd. Contacts People Marketing Workflows Campaigns Sales Pip…" at bounding box center [339, 157] width 678 height 314
click at [352, 238] on div "grid" at bounding box center [361, 238] width 65 height 17
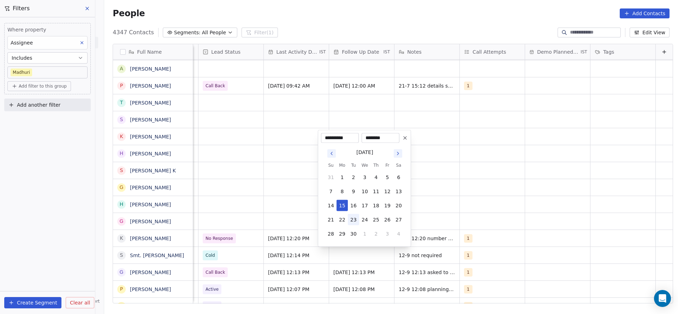
click at [387, 207] on button "19" at bounding box center [387, 205] width 11 height 11
type input "**********"
click at [239, 243] on html "On2Cook India Pvt. Ltd. Contacts People Marketing Workflows Campaigns Sales Pip…" at bounding box center [339, 157] width 678 height 314
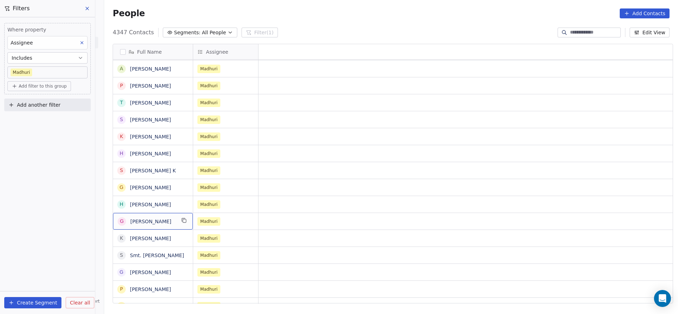
scroll to position [0, 0]
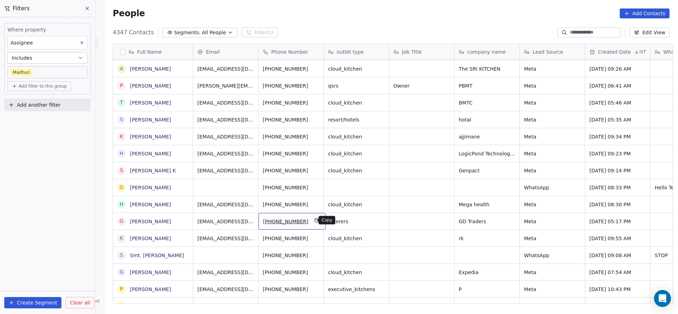
click at [314, 221] on icon "grid" at bounding box center [317, 221] width 6 height 6
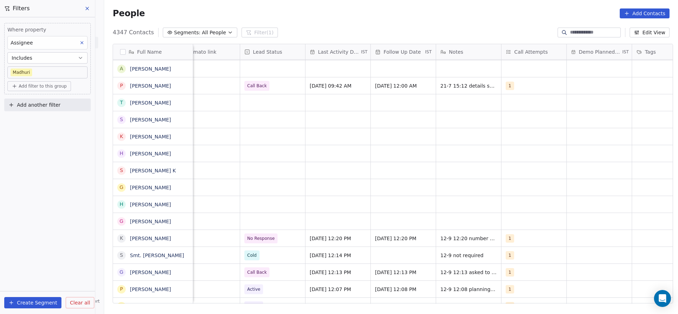
scroll to position [0, 917]
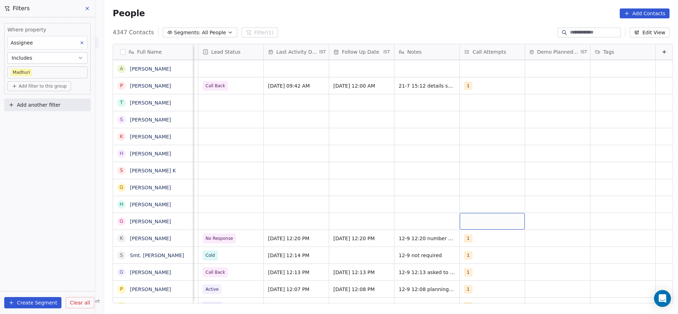
click at [482, 228] on div "grid" at bounding box center [492, 221] width 65 height 17
drag, startPoint x: 468, startPoint y: 122, endPoint x: 437, endPoint y: 124, distance: 30.8
click at [467, 121] on span "1" at bounding box center [470, 120] width 7 height 8
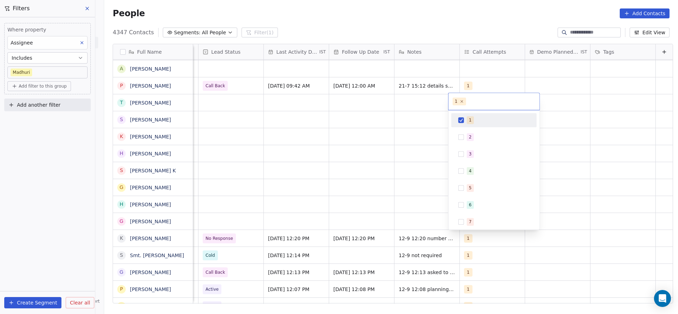
click at [355, 156] on html "On2Cook India Pvt. Ltd. Contacts People Marketing Workflows Campaigns Sales Pip…" at bounding box center [339, 157] width 678 height 314
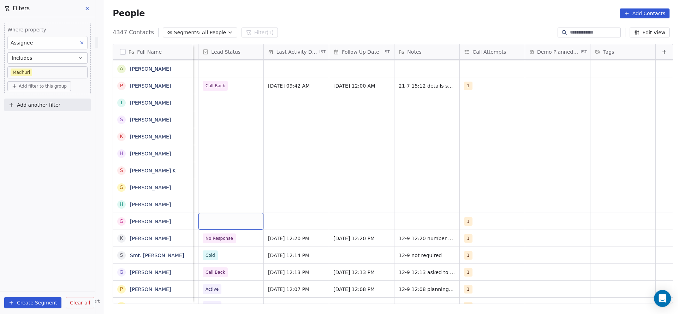
click at [206, 222] on div "grid" at bounding box center [230, 221] width 65 height 17
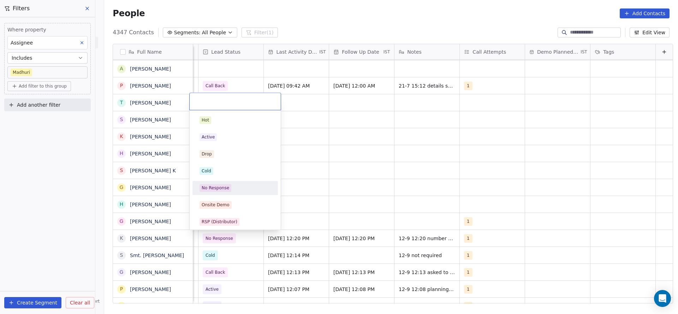
click at [229, 187] on span "No Response" at bounding box center [216, 188] width 32 height 8
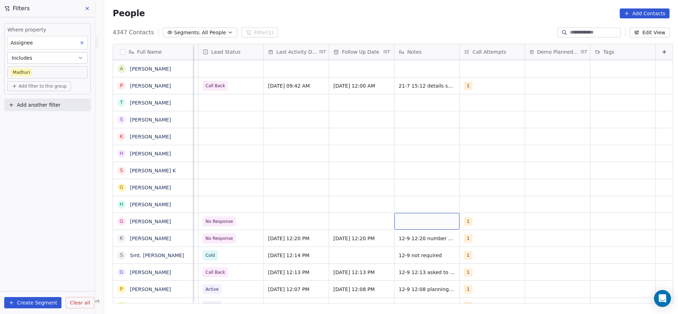
click at [410, 226] on div "grid" at bounding box center [426, 221] width 65 height 17
type textarea "**********"
click at [307, 238] on html "On2Cook India Pvt. Ltd. Contacts People Marketing Workflows Campaigns Sales Pip…" at bounding box center [339, 157] width 678 height 314
click at [291, 226] on div "grid" at bounding box center [296, 221] width 65 height 17
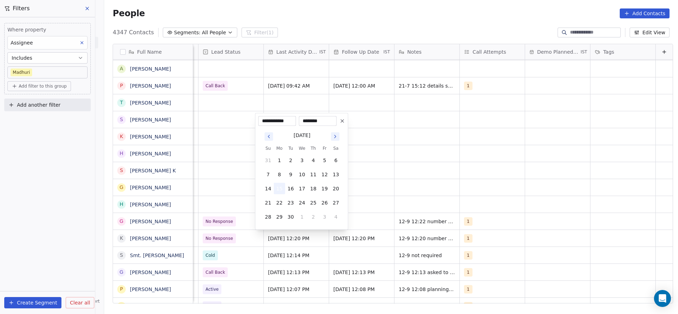
click at [281, 189] on button "15" at bounding box center [279, 188] width 11 height 11
click at [239, 190] on html "On2Cook India Pvt. Ltd. Contacts People Marketing Workflows Campaigns Sales Pip…" at bounding box center [339, 157] width 678 height 314
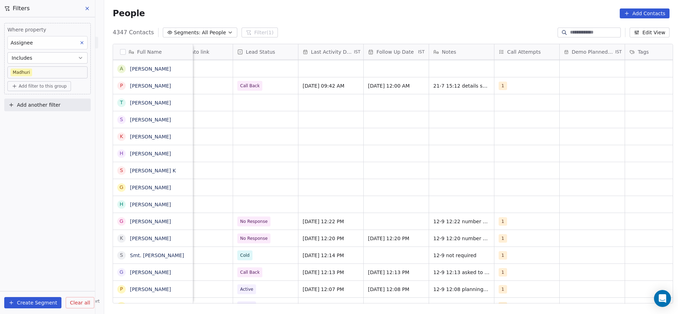
scroll to position [0, 917]
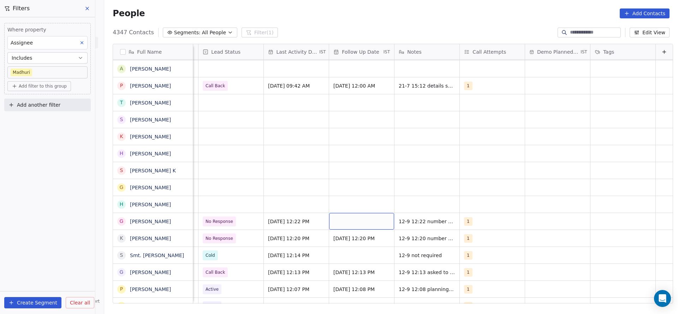
click at [339, 222] on div "grid" at bounding box center [361, 221] width 65 height 17
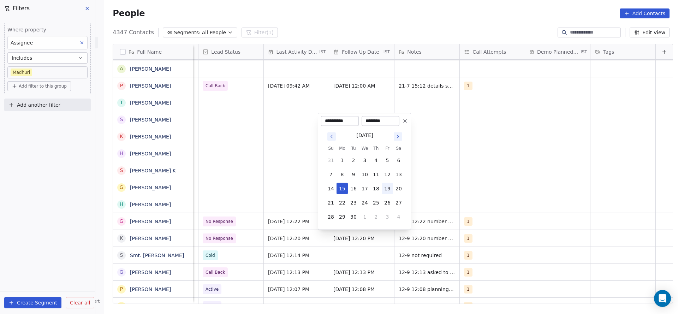
click at [386, 189] on button "19" at bounding box center [387, 188] width 11 height 11
type input "**********"
click at [386, 189] on button "19" at bounding box center [387, 188] width 11 height 11
click at [260, 214] on html "On2Cook India Pvt. Ltd. Contacts People Marketing Workflows Campaigns Sales Pip…" at bounding box center [339, 157] width 678 height 314
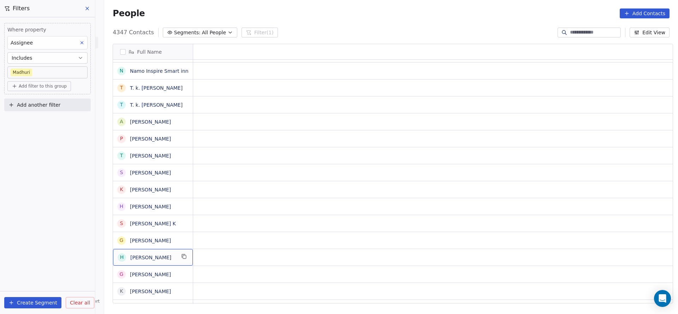
scroll to position [0, 0]
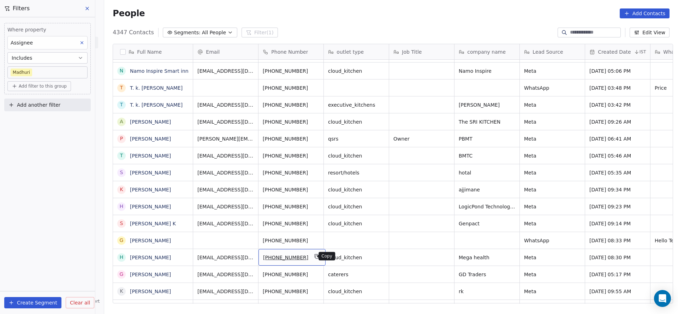
click at [314, 255] on icon "grid" at bounding box center [317, 257] width 6 height 6
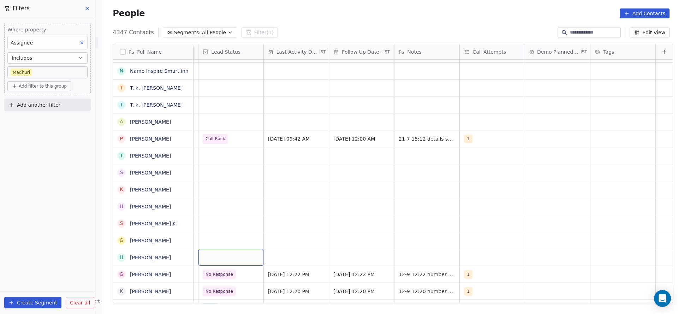
scroll to position [0, 914]
click at [228, 255] on div "grid" at bounding box center [230, 257] width 65 height 17
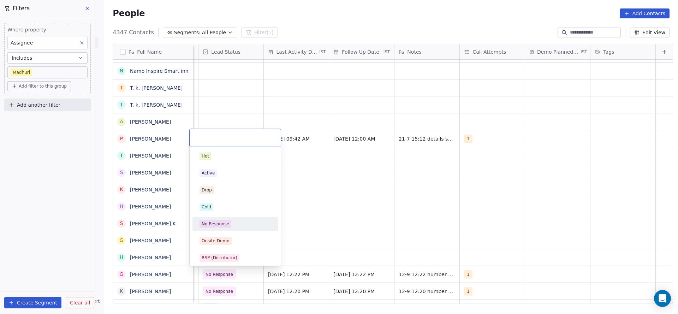
click at [229, 227] on span "No Response" at bounding box center [216, 224] width 32 height 8
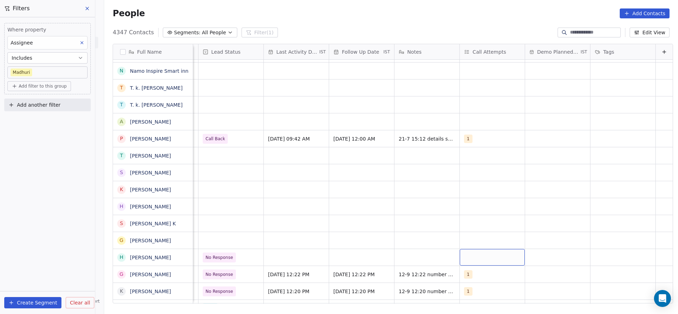
click at [480, 258] on div "grid" at bounding box center [492, 257] width 65 height 17
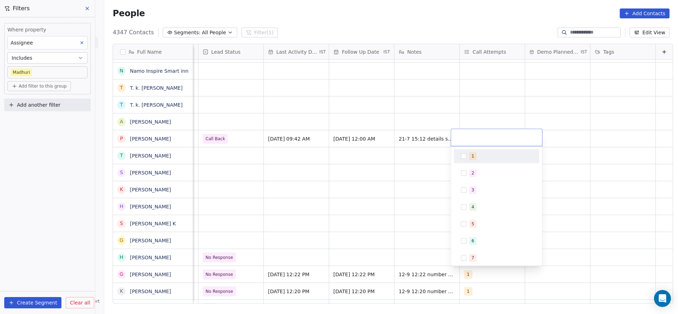
click at [475, 159] on span "1" at bounding box center [472, 156] width 7 height 8
click at [368, 233] on html "On2Cook India Pvt. Ltd. Contacts People Marketing Workflows Campaigns Sales Pip…" at bounding box center [339, 157] width 678 height 314
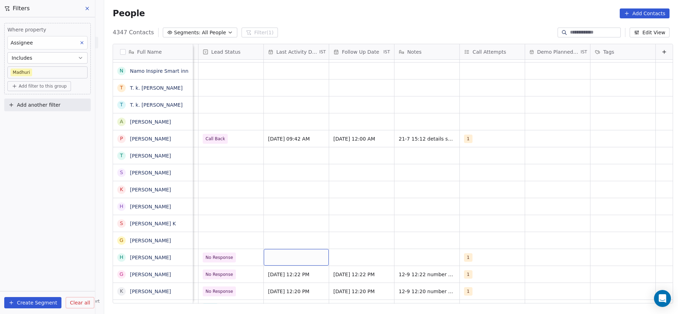
click at [281, 260] on div "grid" at bounding box center [296, 257] width 65 height 17
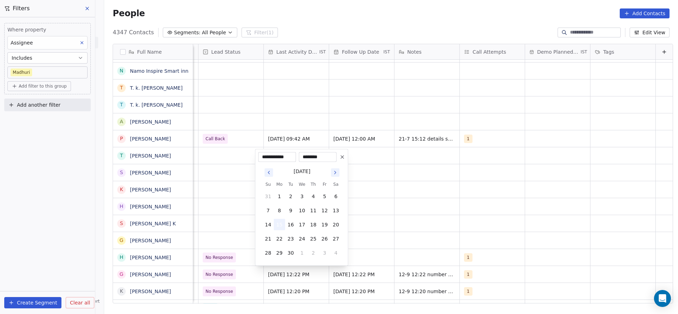
click at [281, 224] on button "15" at bounding box center [279, 224] width 11 height 11
click at [508, 254] on html "On2Cook India Pvt. Ltd. Contacts People Marketing Workflows Campaigns Sales Pip…" at bounding box center [339, 157] width 678 height 314
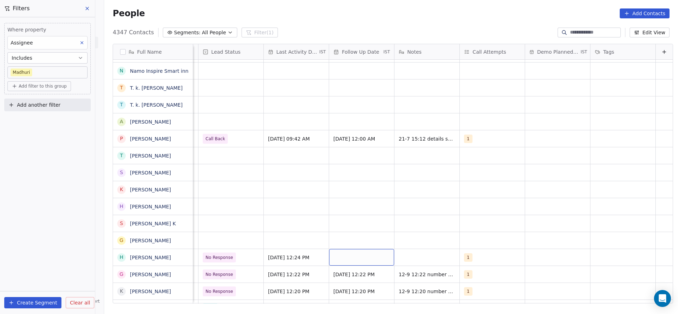
click at [346, 260] on div "grid" at bounding box center [361, 257] width 65 height 17
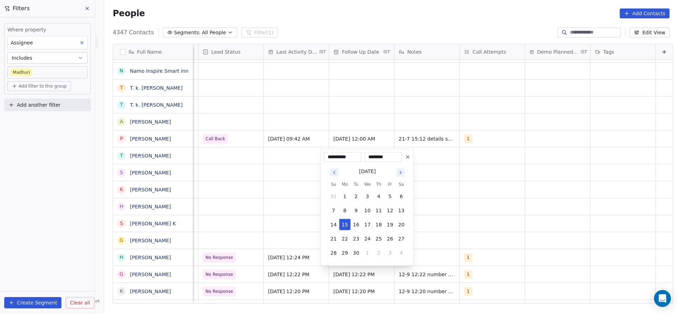
click at [389, 222] on button "19" at bounding box center [390, 224] width 11 height 11
type input "**********"
click at [299, 232] on html "On2Cook India Pvt. Ltd. Contacts People Marketing Workflows Campaigns Sales Pip…" at bounding box center [339, 157] width 678 height 314
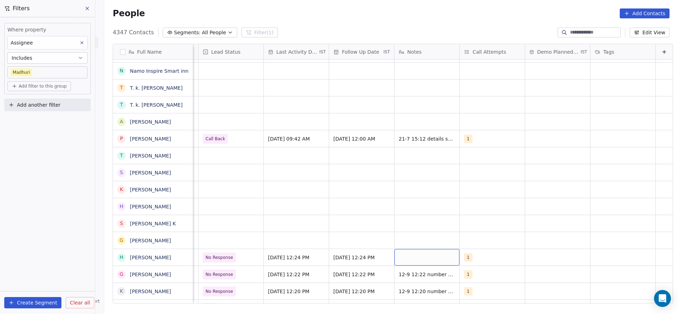
click at [421, 254] on div "grid" at bounding box center [426, 257] width 65 height 17
type textarea "**********"
click at [316, 261] on html "On2Cook India Pvt. Ltd. Contacts People Marketing Workflows Campaigns Sales Pip…" at bounding box center [339, 157] width 678 height 314
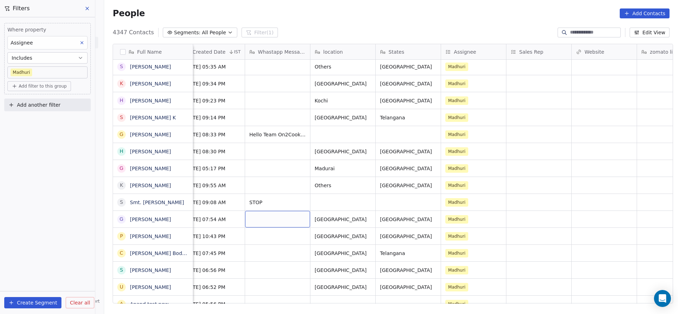
scroll to position [0, 0]
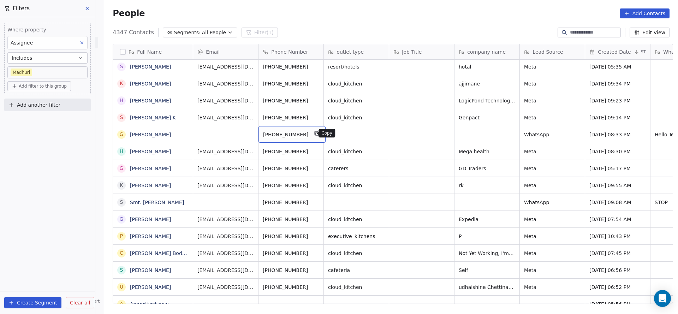
click at [314, 133] on icon "grid" at bounding box center [317, 134] width 6 height 6
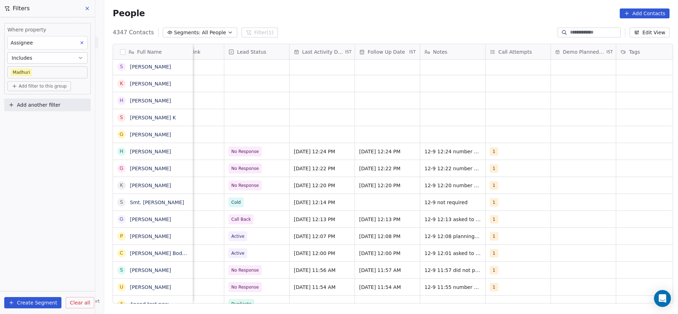
scroll to position [84, 0]
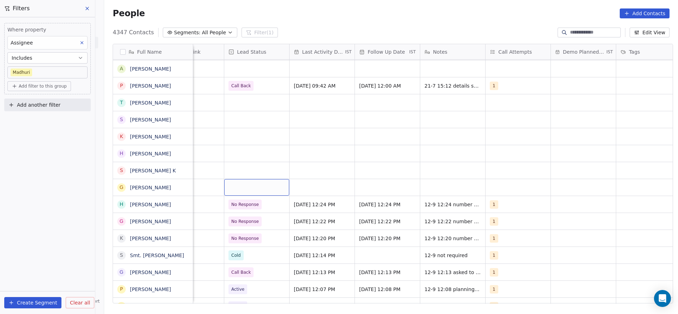
click at [251, 192] on div "grid" at bounding box center [256, 187] width 65 height 17
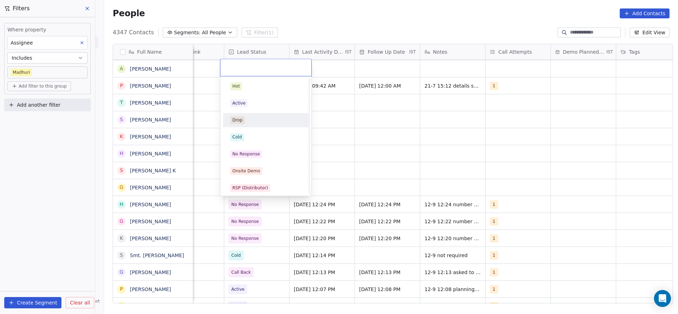
scroll to position [53, 0]
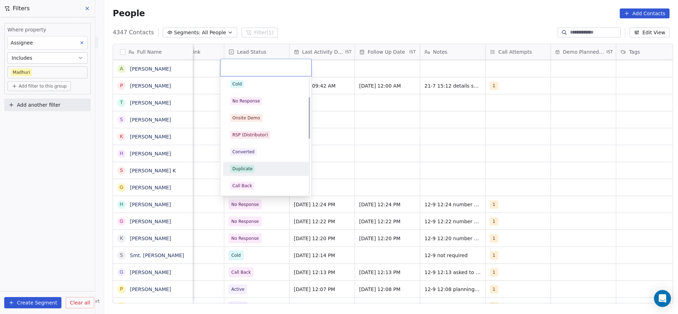
click at [251, 167] on span "Duplicate" at bounding box center [242, 169] width 24 height 8
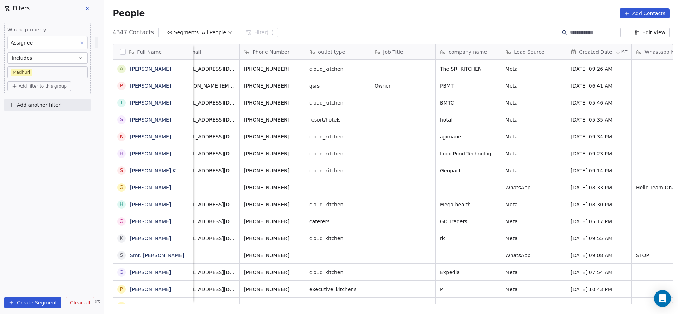
scroll to position [0, 27]
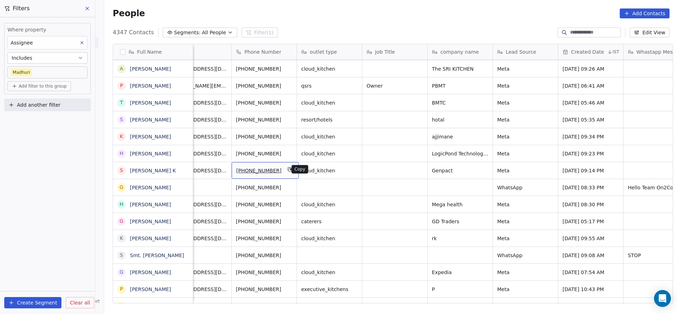
click at [286, 166] on button "grid" at bounding box center [290, 169] width 8 height 8
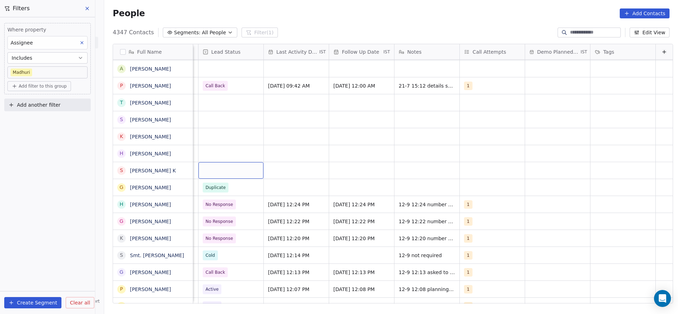
scroll to position [0, 914]
click at [207, 169] on div "grid" at bounding box center [230, 170] width 65 height 17
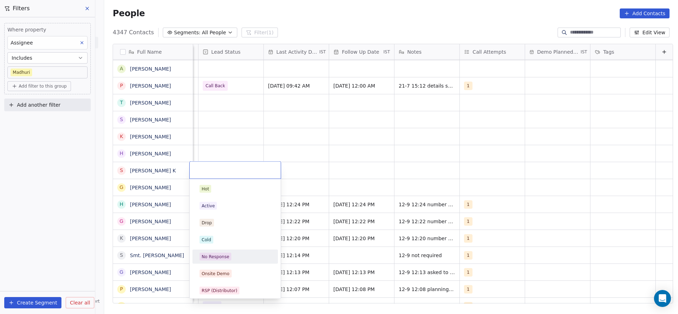
click at [219, 256] on div "No Response" at bounding box center [216, 257] width 28 height 6
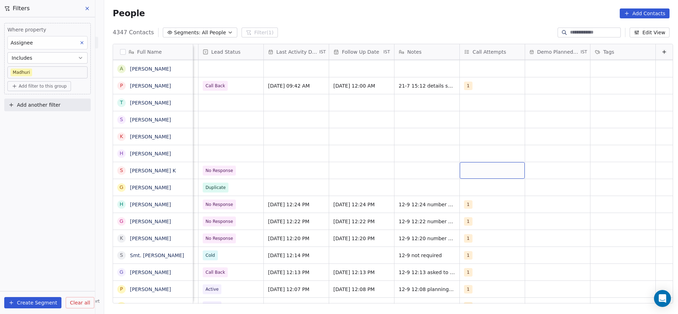
click at [463, 172] on div "grid" at bounding box center [492, 170] width 65 height 17
click at [460, 195] on div "1" at bounding box center [496, 189] width 85 height 14
click at [323, 193] on html "On2Cook India Pvt. Ltd. Contacts People Marketing Workflows Campaigns Sales Pip…" at bounding box center [339, 157] width 678 height 314
click at [290, 169] on div "grid" at bounding box center [296, 170] width 65 height 17
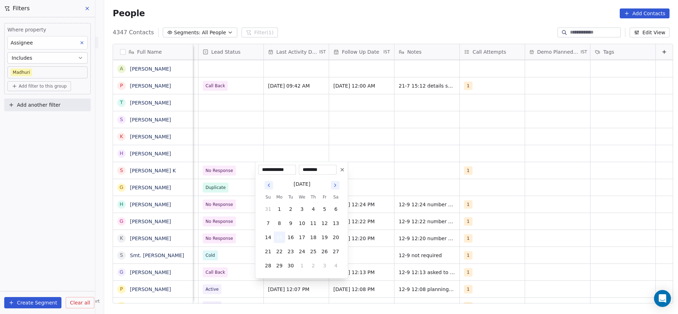
click at [279, 238] on button "15" at bounding box center [279, 237] width 11 height 11
click at [242, 203] on html "On2Cook India Pvt. Ltd. Contacts People Marketing Workflows Campaigns Sales Pip…" at bounding box center [339, 157] width 678 height 314
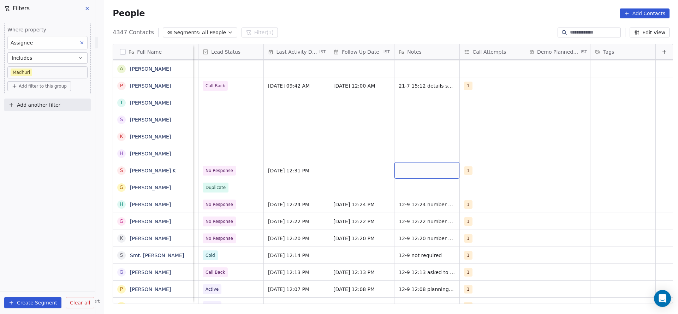
click at [405, 174] on div "grid" at bounding box center [426, 170] width 65 height 17
type textarea "**********"
click at [329, 206] on html "On2Cook India Pvt. Ltd. Contacts People Marketing Workflows Campaigns Sales Pip…" at bounding box center [339, 157] width 678 height 314
click at [342, 173] on div "grid" at bounding box center [361, 170] width 65 height 17
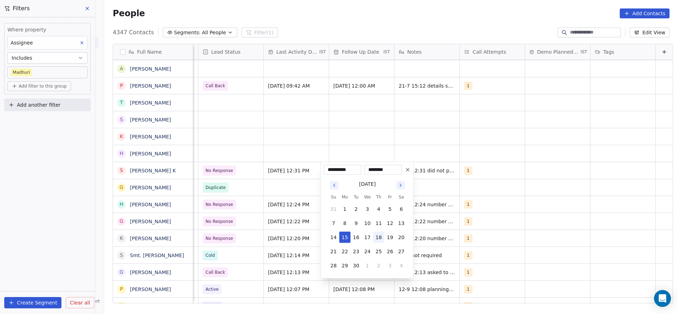
click at [381, 238] on button "18" at bounding box center [378, 237] width 11 height 11
click at [387, 236] on button "19" at bounding box center [390, 237] width 11 height 11
type input "**********"
click at [310, 215] on html "On2Cook India Pvt. Ltd. Contacts People Marketing Workflows Campaigns Sales Pip…" at bounding box center [339, 157] width 678 height 314
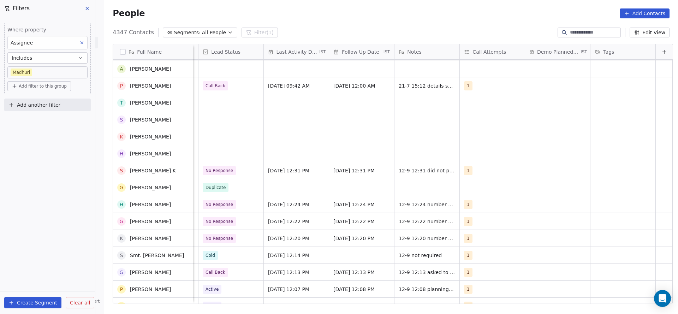
scroll to position [0, 0]
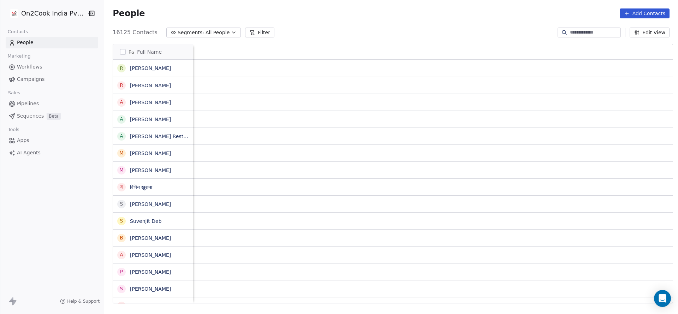
scroll to position [268, 569]
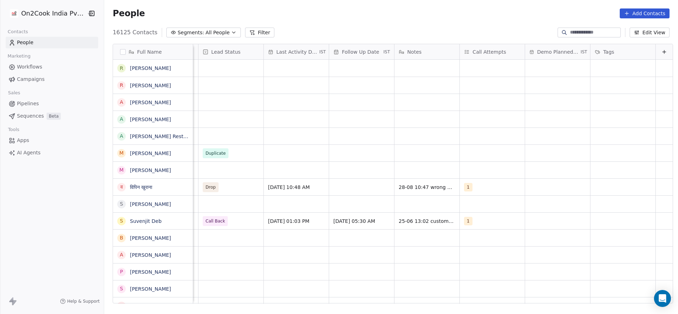
click at [249, 34] on button "Filter" at bounding box center [259, 33] width 29 height 10
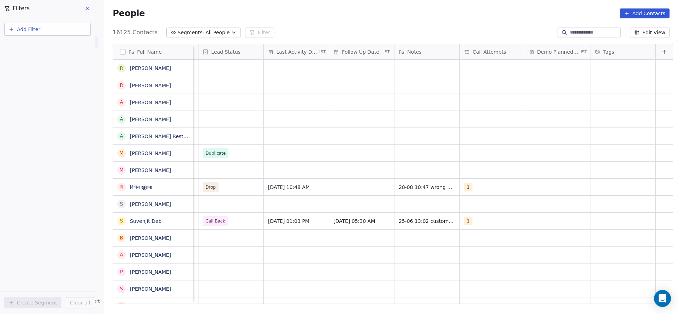
click at [80, 29] on button "Add Filter" at bounding box center [47, 29] width 87 height 13
click at [41, 43] on span "Contact properties" at bounding box center [35, 45] width 46 height 7
type input "***"
click at [36, 70] on div "Assignee" at bounding box center [48, 71] width 72 height 7
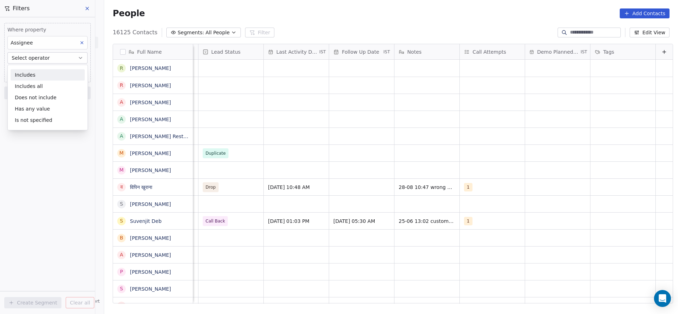
click at [36, 70] on div "Includes" at bounding box center [48, 74] width 74 height 11
click at [41, 68] on body "On2Cook India Pvt. Ltd. Contacts People Marketing Workflows Campaigns Sales Pip…" at bounding box center [339, 157] width 678 height 314
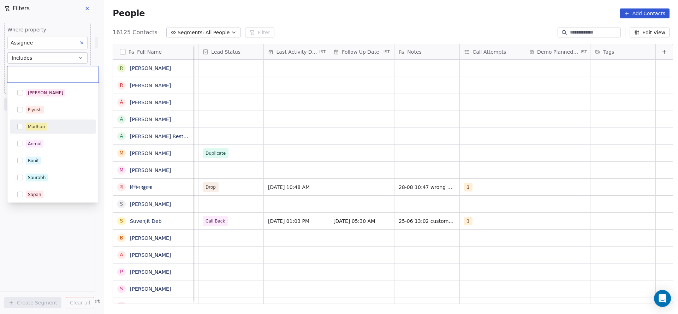
click at [50, 121] on div "Madhuri" at bounding box center [53, 126] width 80 height 11
click at [323, 122] on html "On2Cook India Pvt. Ltd. Contacts People Marketing Workflows Campaigns Sales Pip…" at bounding box center [339, 157] width 678 height 314
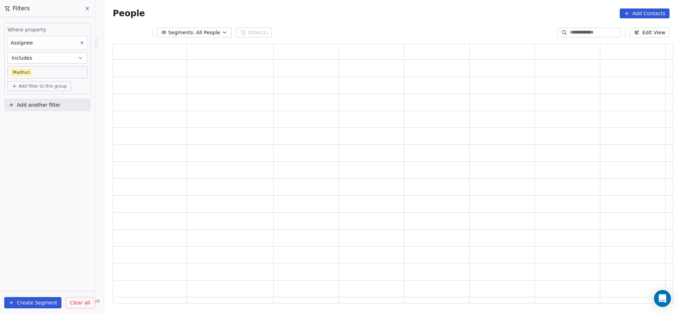
scroll to position [251, 552]
click at [51, 83] on span "Add filter to this group" at bounding box center [43, 86] width 48 height 6
click at [42, 104] on span "Contact properties" at bounding box center [38, 100] width 46 height 7
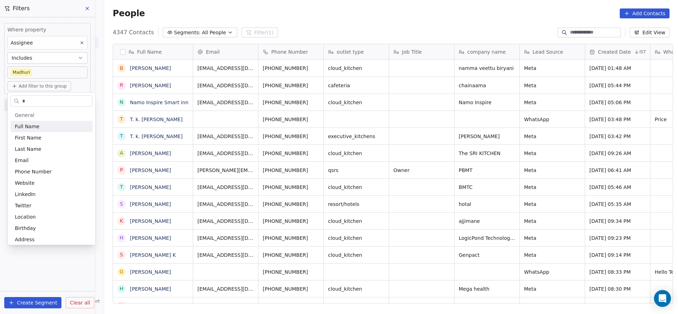
scroll to position [268, 569]
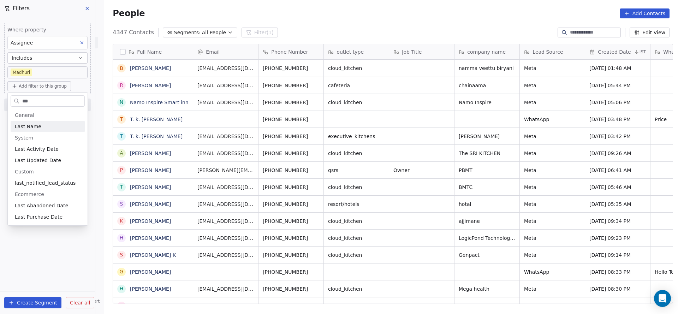
type input "***"
click at [36, 150] on span "Last Activity Date" at bounding box center [37, 148] width 44 height 7
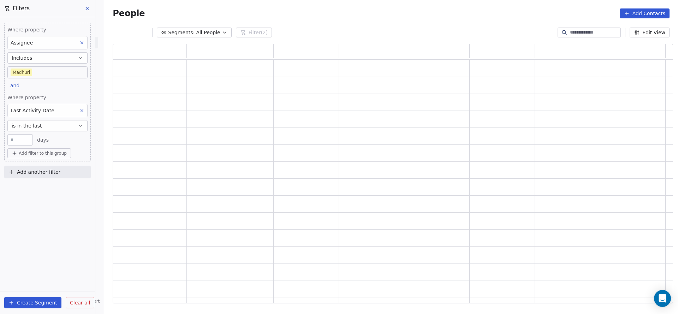
scroll to position [251, 552]
drag, startPoint x: 37, startPoint y: 124, endPoint x: 38, endPoint y: 129, distance: 5.4
click at [37, 124] on span "is in the last" at bounding box center [27, 125] width 30 height 7
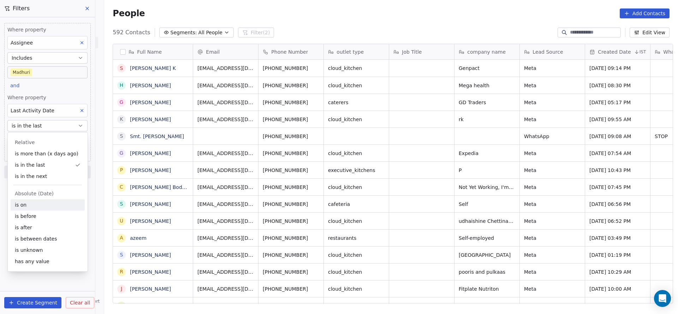
click at [35, 208] on div "is on" at bounding box center [48, 204] width 74 height 11
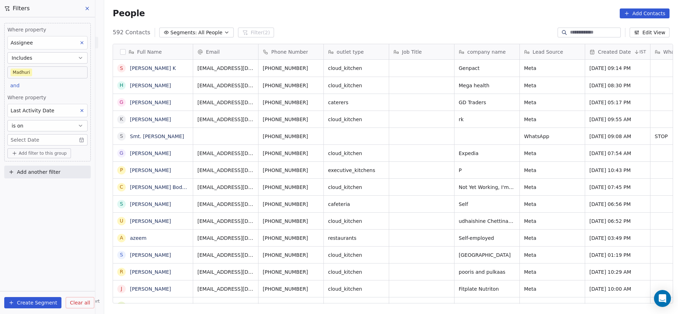
scroll to position [268, 569]
click at [59, 142] on body "On2Cook India Pvt. Ltd. Contacts People Marketing Workflows Campaigns Sales Pip…" at bounding box center [339, 157] width 678 height 314
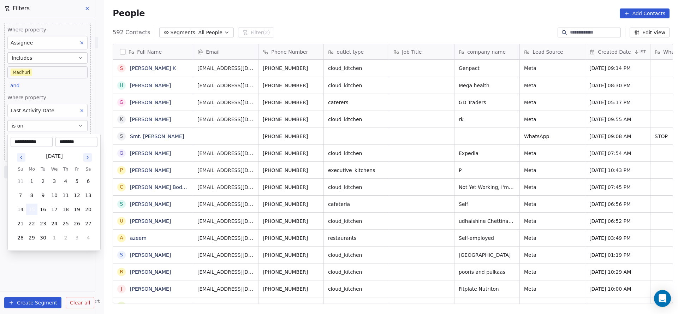
click at [32, 208] on button "15" at bounding box center [31, 209] width 11 height 11
click at [55, 268] on html "On2Cook India Pvt. Ltd. Contacts People Marketing Workflows Campaigns Sales Pip…" at bounding box center [339, 157] width 678 height 314
